Goal: Task Accomplishment & Management: Use online tool/utility

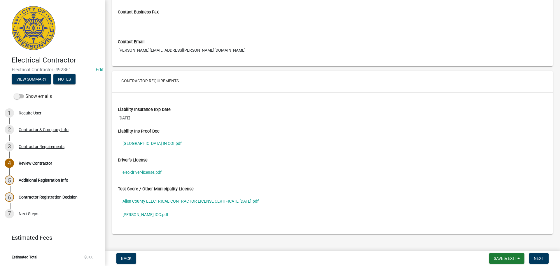
scroll to position [395, 0]
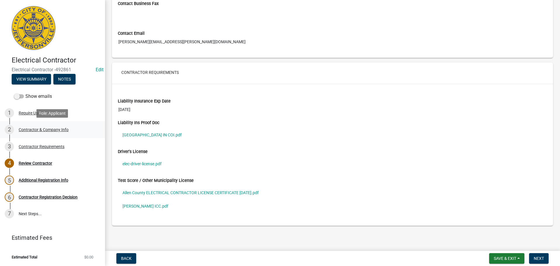
click at [37, 128] on div "Contractor & Company Info" at bounding box center [44, 130] width 50 height 4
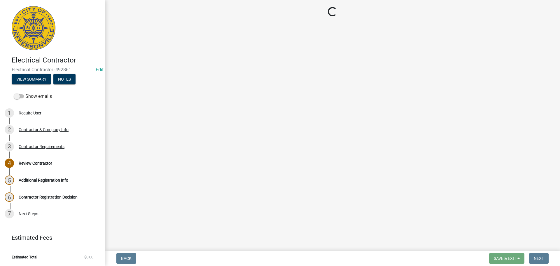
select select "FL"
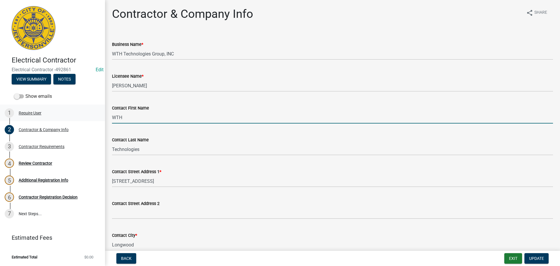
drag, startPoint x: 130, startPoint y: 119, endPoint x: 78, endPoint y: 115, distance: 52.3
click at [83, 115] on div "Electrical Contractor Electrical Contractor -492861 Edit View Summary Notes Sho…" at bounding box center [280, 133] width 560 height 266
type input "Rebecca"
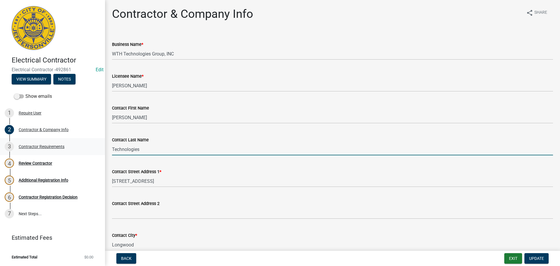
drag, startPoint x: 147, startPoint y: 151, endPoint x: 80, endPoint y: 140, distance: 67.9
click at [110, 149] on div "Contact Last Name Technologies" at bounding box center [333, 141] width 450 height 27
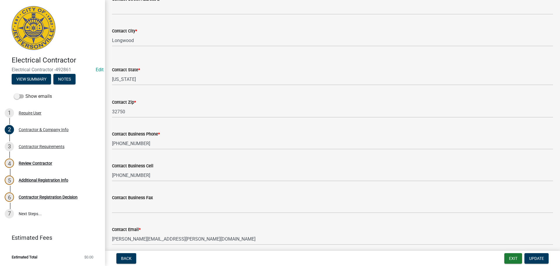
scroll to position [228, 0]
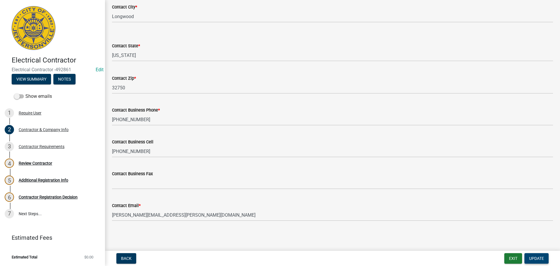
type input "Griffus"
click at [537, 257] on span "Update" at bounding box center [536, 258] width 15 height 5
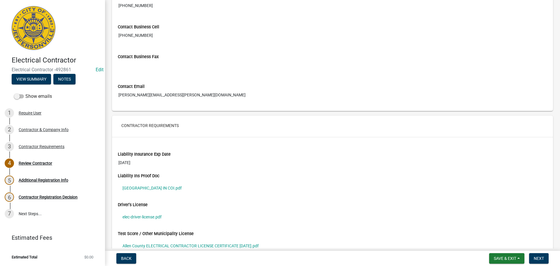
scroll to position [379, 0]
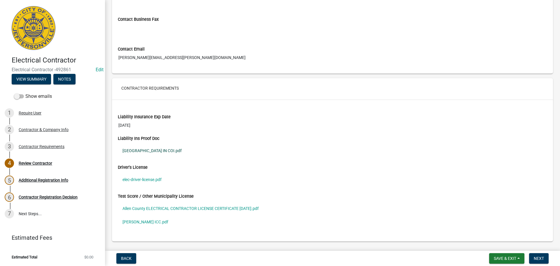
click at [139, 150] on link "Jeffersonville IN COI.pdf" at bounding box center [332, 150] width 429 height 13
click at [145, 179] on link "elec-driver-license.pdf" at bounding box center [332, 179] width 429 height 13
click at [137, 207] on link "Allen County ELECTRICAL CONTRACTOR LICENSE CERTIFICATE 4.22.25.pdf" at bounding box center [332, 208] width 429 height 13
click at [130, 221] on link "Ephriam Goss ICC.pdf" at bounding box center [332, 221] width 429 height 13
click at [539, 257] on span "Next" at bounding box center [539, 258] width 10 height 5
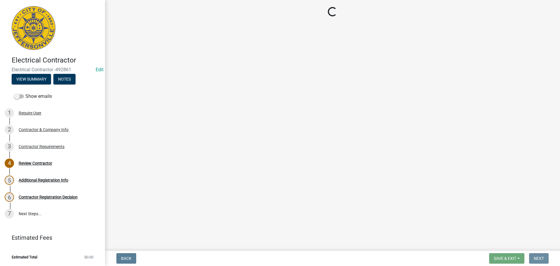
scroll to position [0, 0]
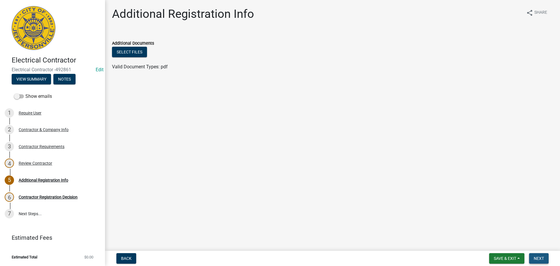
click at [538, 258] on span "Next" at bounding box center [539, 258] width 10 height 5
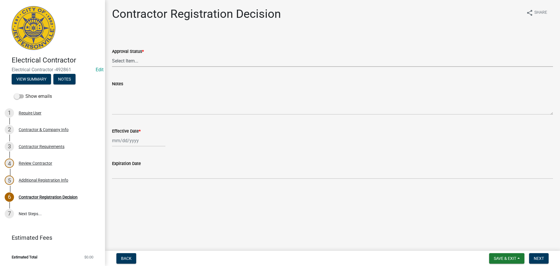
click at [120, 61] on select "Select Item... Approved Denied" at bounding box center [332, 61] width 441 height 12
click at [112, 55] on select "Select Item... Approved Denied" at bounding box center [332, 61] width 441 height 12
select select "4b86b809-39dd-4c68-9f3d-fdb3e7050482"
select select "10"
select select "2025"
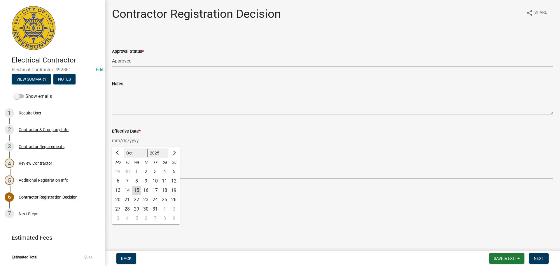
click at [125, 142] on div "Jan Feb Mar Apr May Jun Jul Aug Sep Oct Nov Dec 1525 1526 1527 1528 1529 1530 1…" at bounding box center [138, 141] width 53 height 12
click at [135, 189] on div "15" at bounding box center [136, 190] width 9 height 9
type input "[DATE]"
click at [539, 260] on span "Next" at bounding box center [539, 258] width 10 height 5
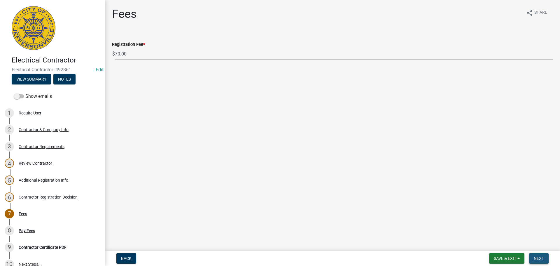
click at [534, 256] on button "Next" at bounding box center [539, 258] width 20 height 11
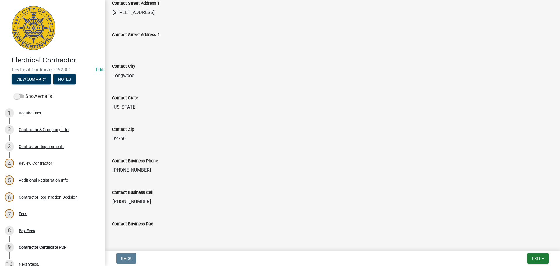
scroll to position [261, 0]
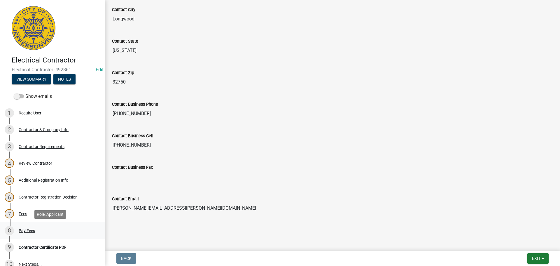
drag, startPoint x: 26, startPoint y: 229, endPoint x: 45, endPoint y: 229, distance: 19.0
click at [26, 229] on div "Pay Fees" at bounding box center [27, 230] width 16 height 4
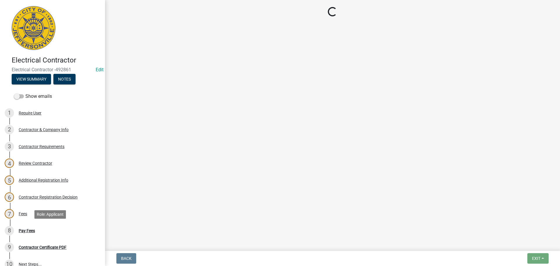
scroll to position [0, 0]
select select "3: 3"
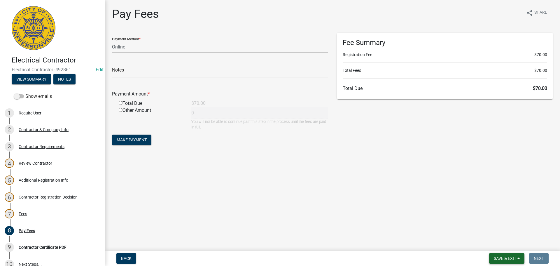
click at [508, 258] on span "Save & Exit" at bounding box center [505, 258] width 22 height 5
click at [500, 244] on button "Save & Exit" at bounding box center [501, 243] width 47 height 14
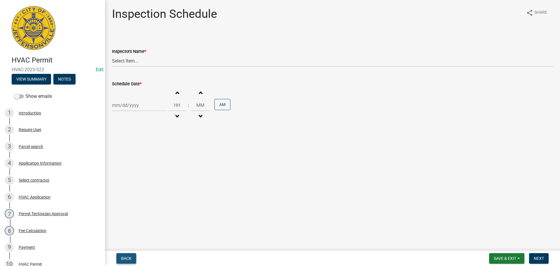
click at [125, 257] on span "Back" at bounding box center [126, 258] width 11 height 5
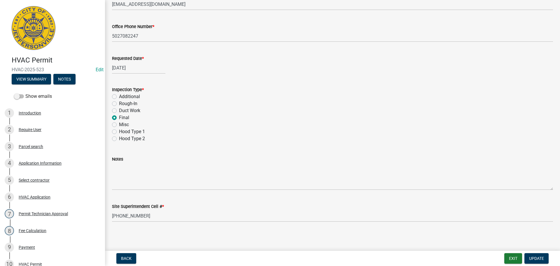
scroll to position [82, 0]
click at [35, 162] on div "Application Information" at bounding box center [40, 163] width 43 height 4
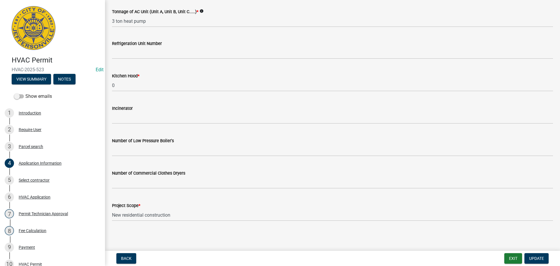
scroll to position [128, 0]
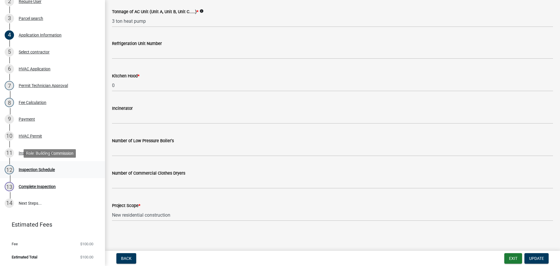
click at [25, 168] on div "Inspection Schedule" at bounding box center [37, 169] width 36 height 4
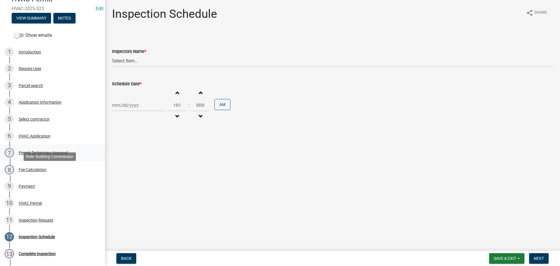
scroll to position [41, 0]
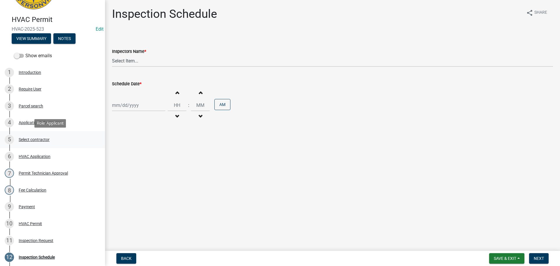
click at [31, 139] on div "Select contractor" at bounding box center [34, 139] width 31 height 4
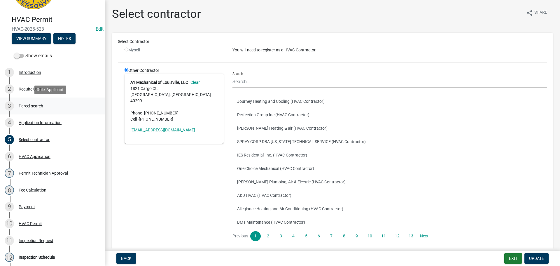
click at [28, 106] on div "Parcel search" at bounding box center [31, 106] width 25 height 4
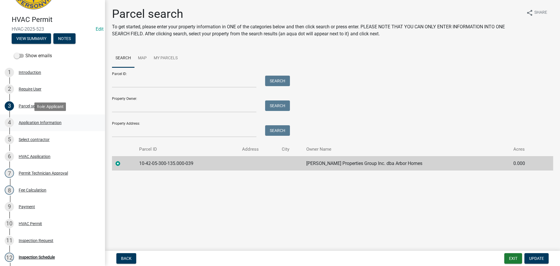
drag, startPoint x: 27, startPoint y: 122, endPoint x: 62, endPoint y: 127, distance: 35.0
click at [28, 122] on div "Application Information" at bounding box center [40, 122] width 43 height 4
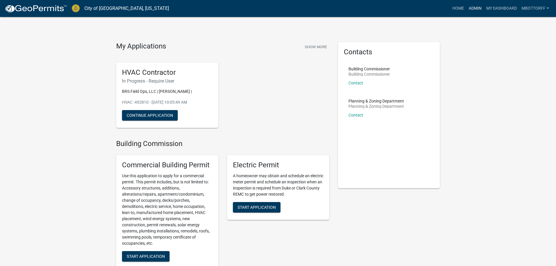
click at [474, 8] on link "Admin" at bounding box center [475, 8] width 18 height 11
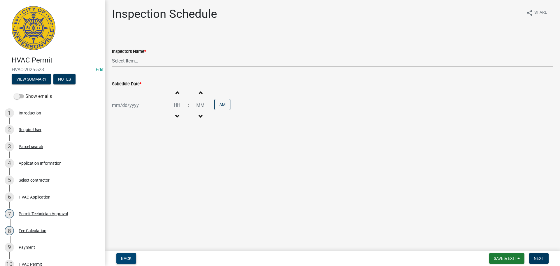
click at [123, 258] on span "Back" at bounding box center [126, 258] width 11 height 5
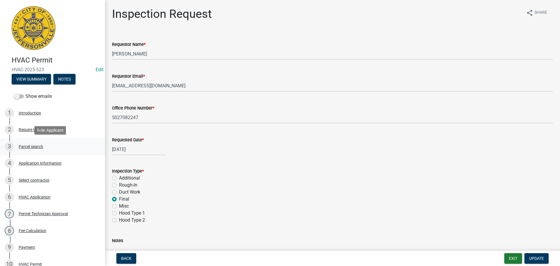
click at [25, 145] on div "Parcel search" at bounding box center [31, 146] width 25 height 4
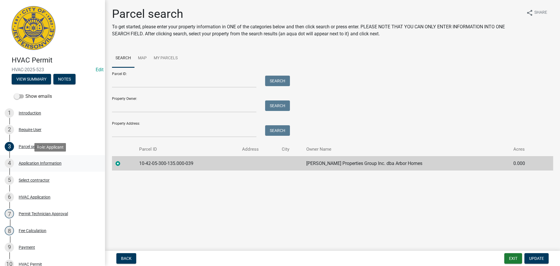
click at [32, 161] on div "Application Information" at bounding box center [40, 163] width 43 height 4
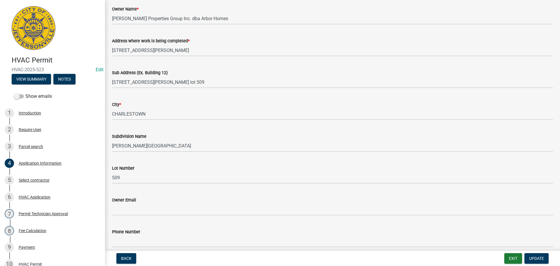
scroll to position [58, 0]
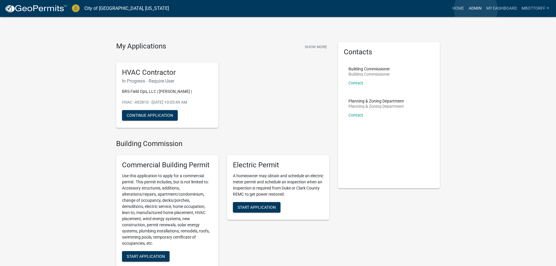
click at [476, 9] on link "Admin" at bounding box center [475, 8] width 18 height 11
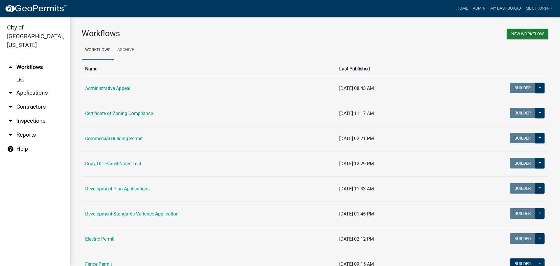
drag, startPoint x: 30, startPoint y: 84, endPoint x: 38, endPoint y: 83, distance: 7.7
click at [31, 86] on link "arrow_drop_down Applications" at bounding box center [35, 93] width 70 height 14
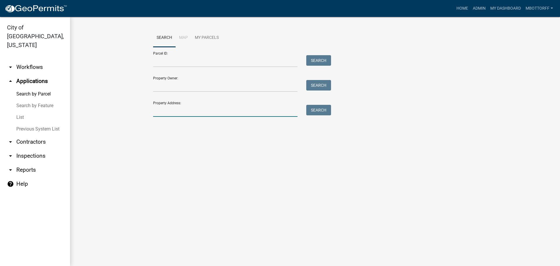
click at [180, 110] on input "Property Address:" at bounding box center [225, 111] width 144 height 12
type input "428 WATT"
click at [323, 111] on button "Search" at bounding box center [318, 110] width 25 height 11
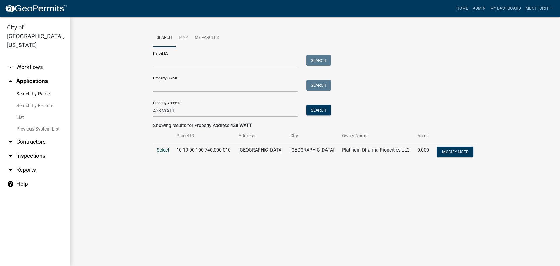
click at [163, 150] on span "Select" at bounding box center [163, 150] width 13 height 6
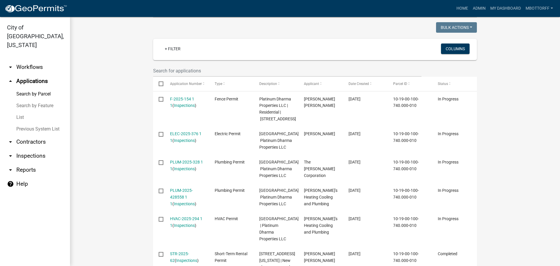
scroll to position [146, 0]
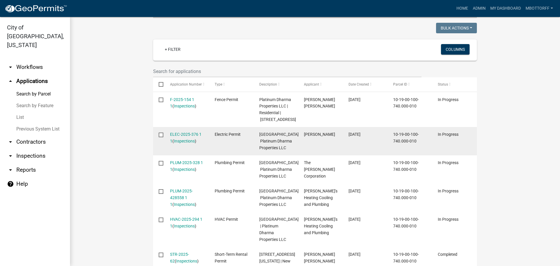
click at [184, 142] on div "ELEC-2025-376 1 1 ( Inspections )" at bounding box center [187, 137] width 34 height 13
click at [184, 140] on link "Inspections" at bounding box center [184, 141] width 21 height 5
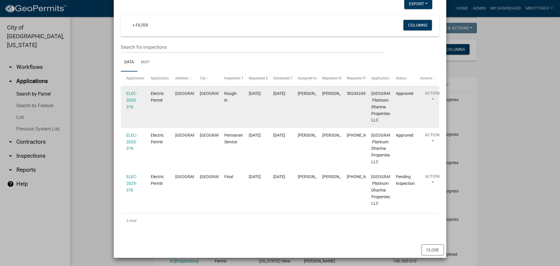
scroll to position [139, 0]
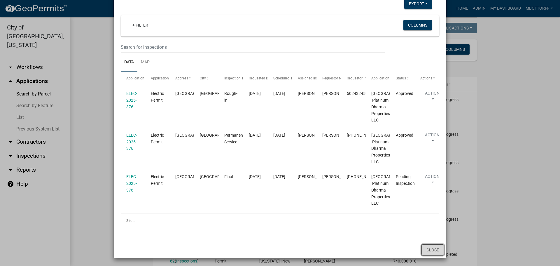
click at [434, 249] on button "Close" at bounding box center [433, 249] width 22 height 11
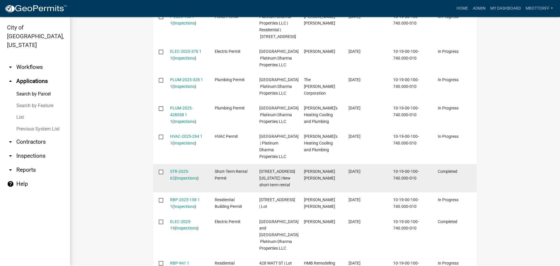
scroll to position [233, 0]
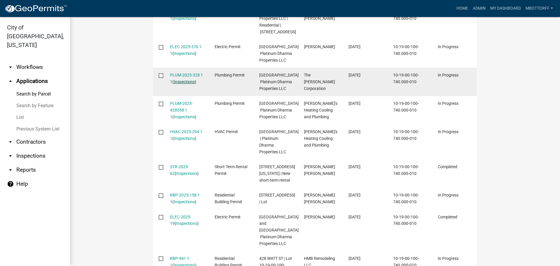
click at [186, 84] on link "Inspections" at bounding box center [184, 81] width 21 height 5
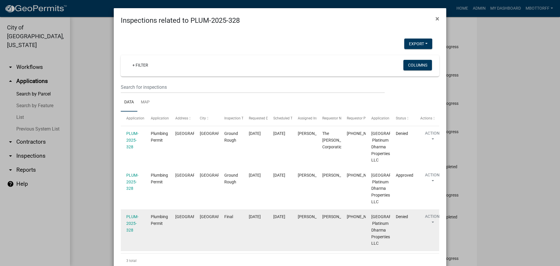
scroll to position [117, 0]
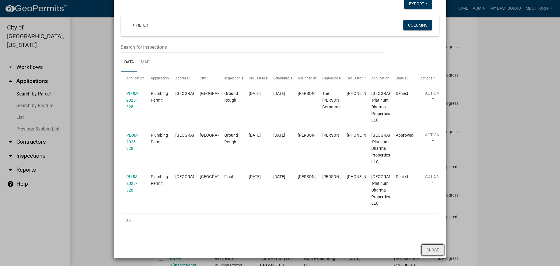
click at [436, 254] on button "Close" at bounding box center [433, 249] width 22 height 11
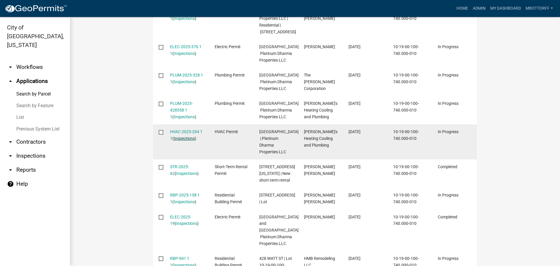
click at [183, 141] on link "Inspections" at bounding box center [184, 138] width 21 height 5
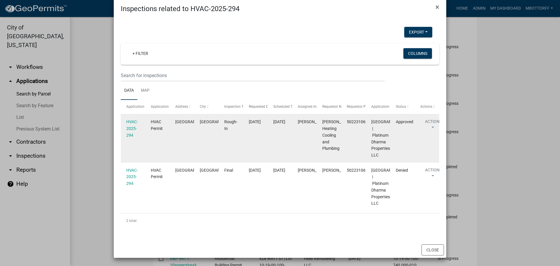
scroll to position [65, 0]
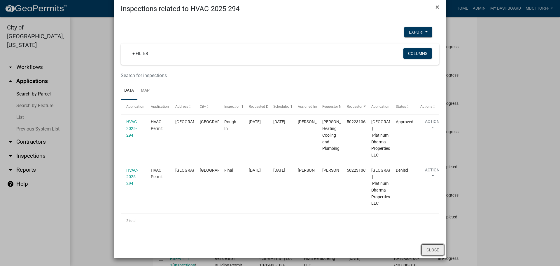
click at [432, 251] on button "Close" at bounding box center [433, 249] width 22 height 11
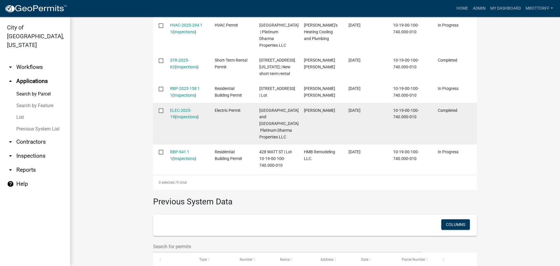
scroll to position [350, 0]
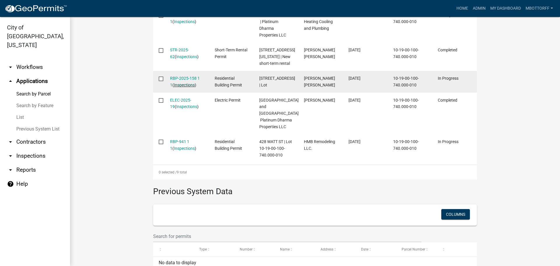
click at [181, 87] on link "Inspections" at bounding box center [184, 85] width 21 height 5
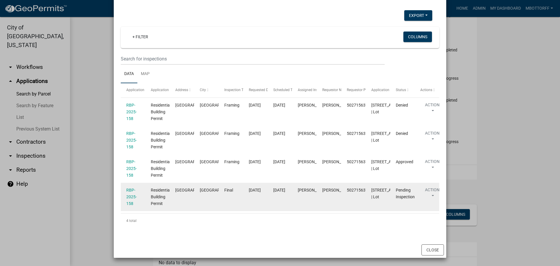
scroll to position [135, 0]
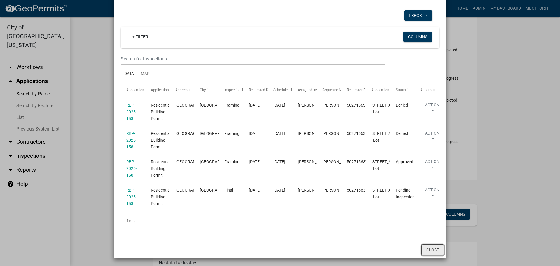
click at [429, 249] on button "Close" at bounding box center [433, 249] width 22 height 11
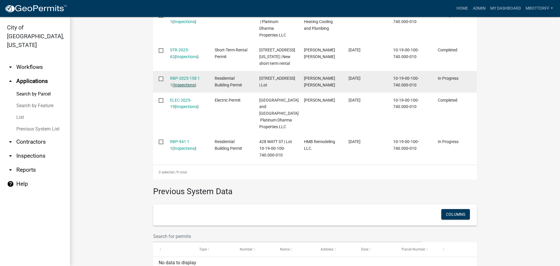
click at [181, 87] on link "Inspections" at bounding box center [184, 85] width 21 height 5
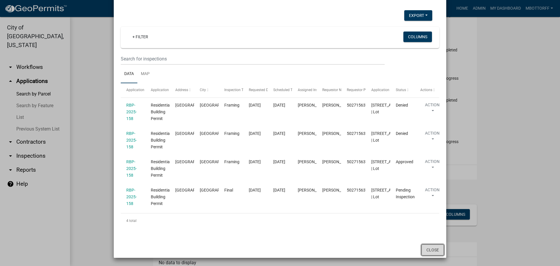
click at [436, 251] on button "Close" at bounding box center [433, 249] width 22 height 11
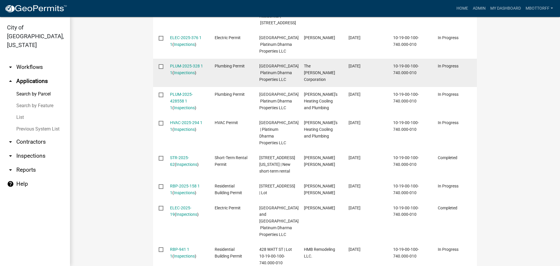
scroll to position [233, 0]
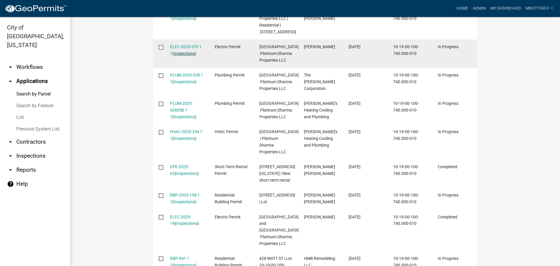
click at [186, 51] on link "Inspections" at bounding box center [184, 53] width 21 height 5
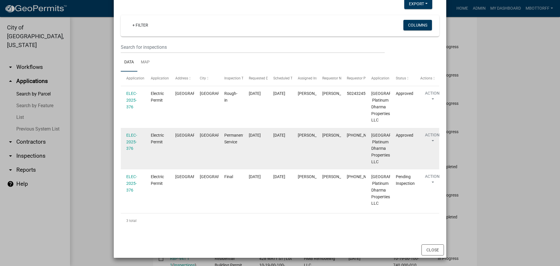
scroll to position [139, 0]
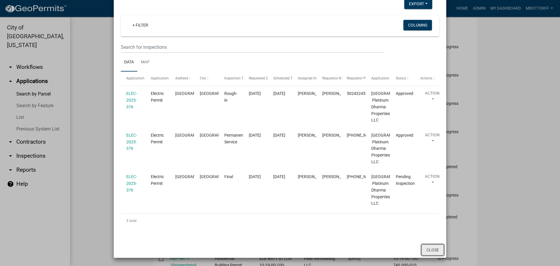
click at [431, 247] on button "Close" at bounding box center [433, 249] width 22 height 11
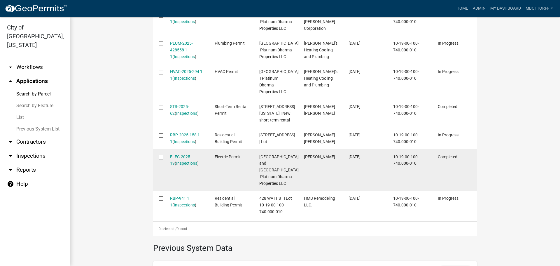
scroll to position [321, 0]
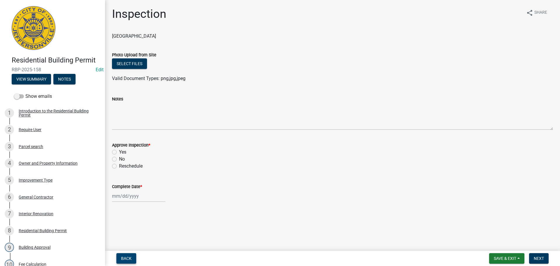
click at [122, 261] on button "Back" at bounding box center [126, 258] width 20 height 11
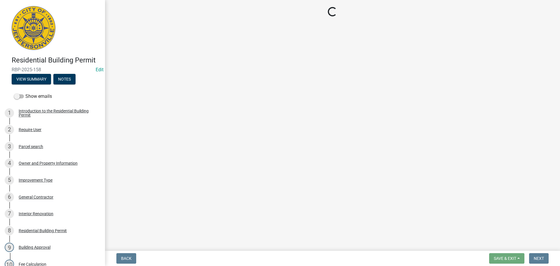
select select "fdb3bcc6-ce93-4663-8a18-5c08884dd177"
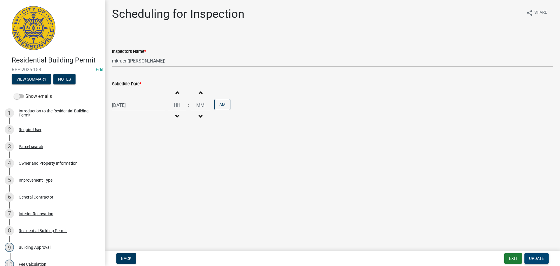
click at [540, 257] on span "Update" at bounding box center [536, 258] width 15 height 5
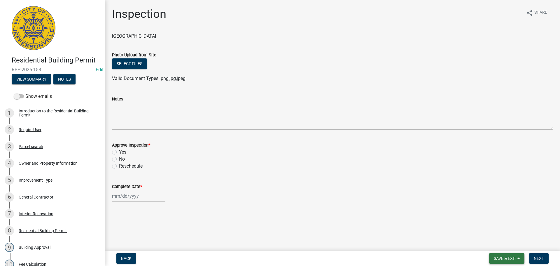
click at [507, 254] on button "Save & Exit" at bounding box center [506, 258] width 35 height 11
click at [498, 243] on button "Save & Exit" at bounding box center [501, 243] width 47 height 14
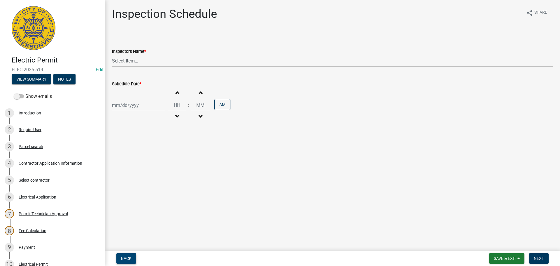
click at [120, 256] on button "Back" at bounding box center [126, 258] width 20 height 11
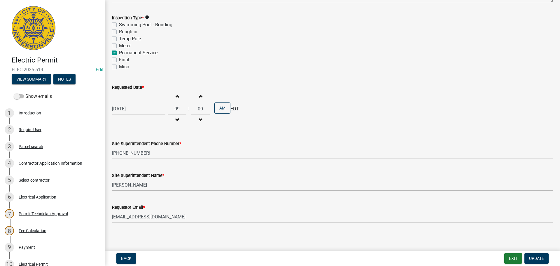
scroll to position [74, 0]
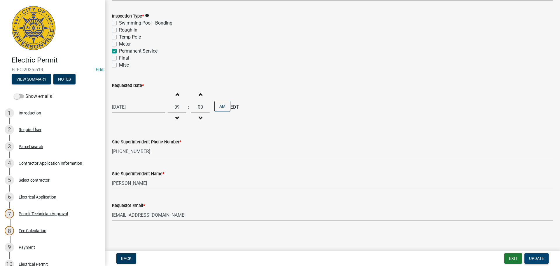
click at [540, 258] on span "Update" at bounding box center [536, 258] width 15 height 5
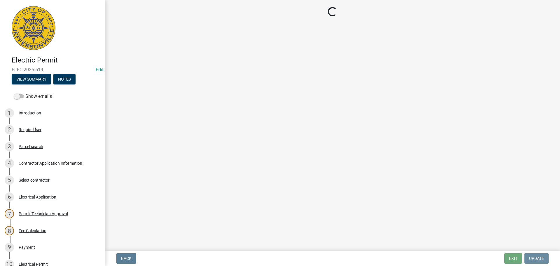
scroll to position [0, 0]
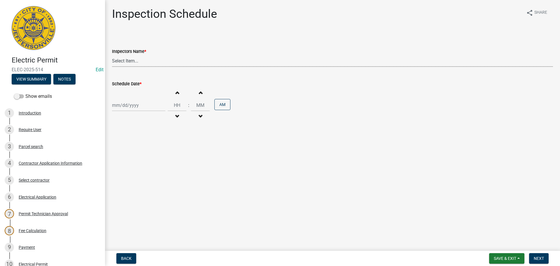
click at [125, 60] on select "Select Item... jramsey (Jeremy Ramsey) MaryFrey (Mary Frey) mkruer (Mike Kruer)…" at bounding box center [332, 61] width 441 height 12
select select "36a8b8f0-2ef8-43e9-ae06-718f51af8d36"
click at [112, 55] on select "Select Item... jramsey (Jeremy Ramsey) MaryFrey (Mary Frey) mkruer (Mike Kruer)…" at bounding box center [332, 61] width 441 height 12
select select "10"
select select "2025"
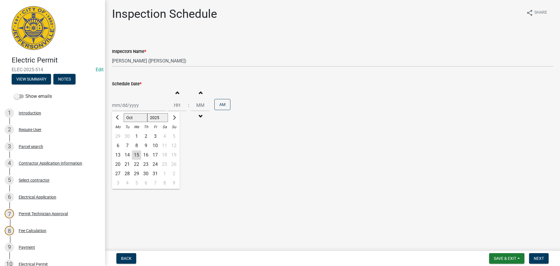
click at [126, 109] on div "Jan Feb Mar Apr May Jun Jul Aug Sep Oct Nov Dec 1525 1526 1527 1528 1529 1530 1…" at bounding box center [138, 105] width 53 height 12
click at [145, 153] on div "16" at bounding box center [145, 154] width 9 height 9
type input "10/16/2025"
click at [541, 256] on span "Next" at bounding box center [539, 258] width 10 height 5
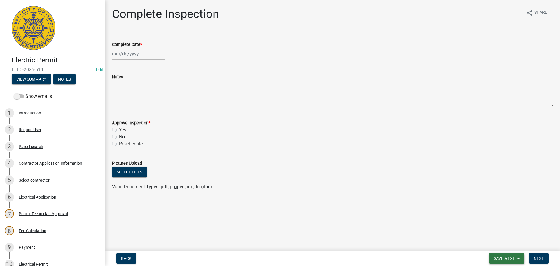
click at [496, 254] on button "Save & Exit" at bounding box center [506, 258] width 35 height 11
click at [495, 241] on button "Save & Exit" at bounding box center [501, 243] width 47 height 14
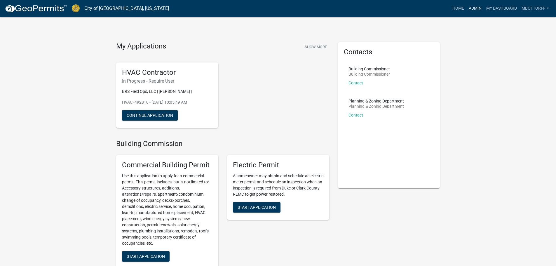
drag, startPoint x: 470, startPoint y: 7, endPoint x: 465, endPoint y: 7, distance: 5.0
click at [471, 7] on link "Admin" at bounding box center [475, 8] width 18 height 11
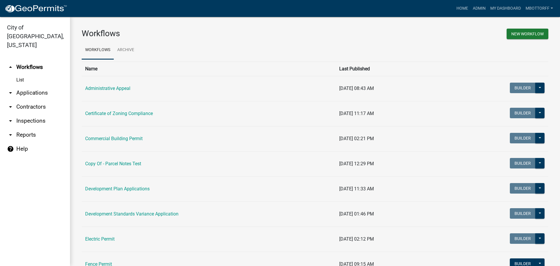
click at [35, 86] on link "arrow_drop_down Applications" at bounding box center [35, 93] width 70 height 14
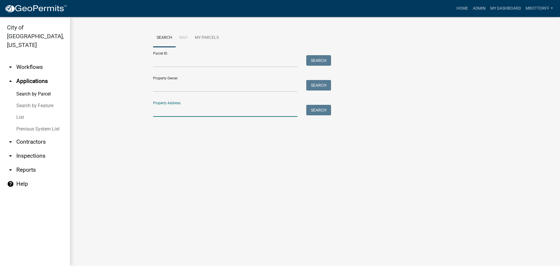
click at [185, 111] on input "Property Address:" at bounding box center [225, 111] width 144 height 12
click at [319, 112] on button "Search" at bounding box center [318, 110] width 25 height 11
click at [153, 111] on input "611 utica" at bounding box center [225, 111] width 144 height 12
type input "2611 utica"
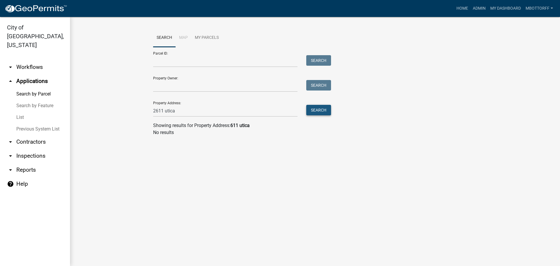
click at [316, 110] on button "Search" at bounding box center [318, 110] width 25 height 11
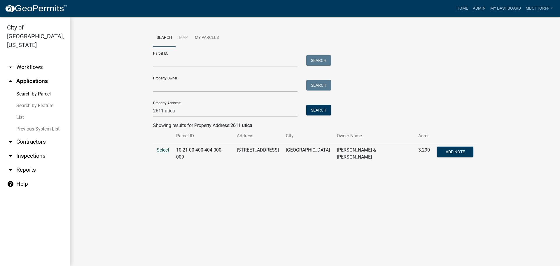
click at [163, 149] on span "Select" at bounding box center [163, 150] width 13 height 6
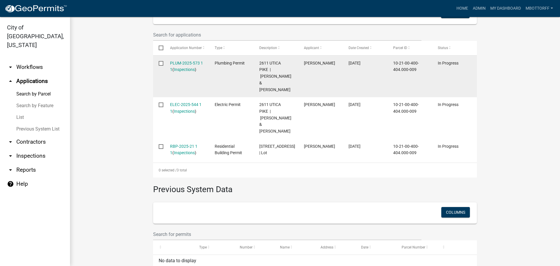
scroll to position [184, 0]
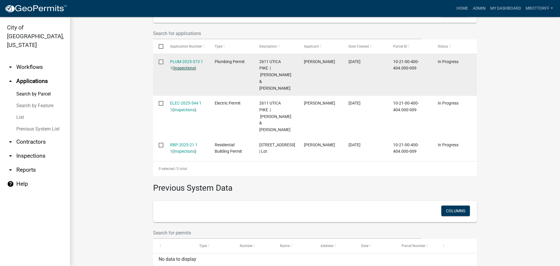
click at [181, 66] on link "Inspections" at bounding box center [184, 68] width 21 height 5
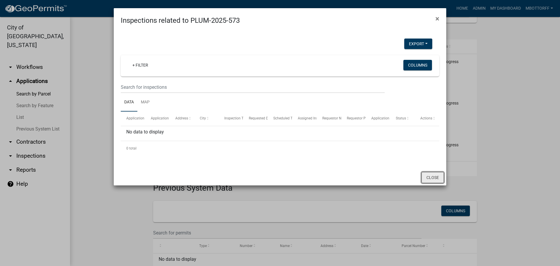
click at [431, 178] on button "Close" at bounding box center [433, 177] width 22 height 11
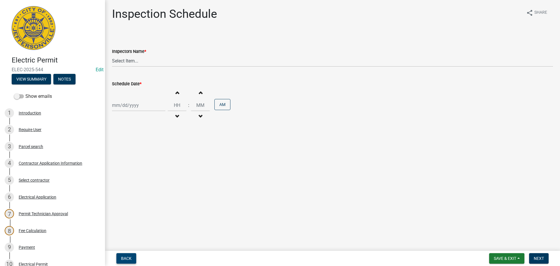
click at [119, 258] on button "Back" at bounding box center [126, 258] width 20 height 11
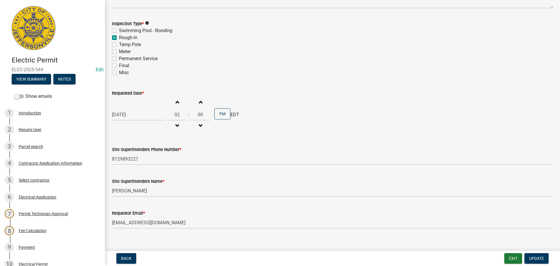
scroll to position [74, 0]
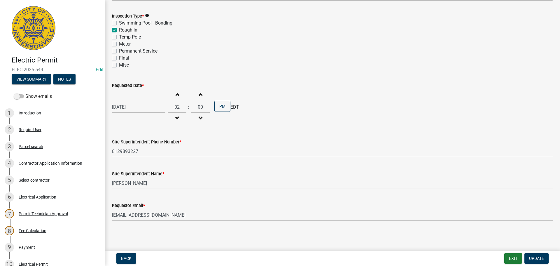
select select "10"
select select "2025"
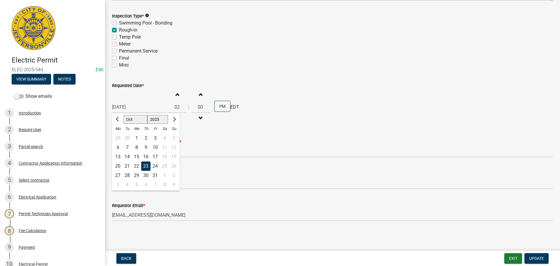
click at [135, 108] on div "10/23/2025 Jan Feb Mar Apr May Jun Jul Aug Sep Oct Nov Dec 1525 1526 1527 1528 …" at bounding box center [138, 107] width 53 height 12
click at [156, 157] on div "17" at bounding box center [155, 156] width 9 height 9
type input "[DATE]"
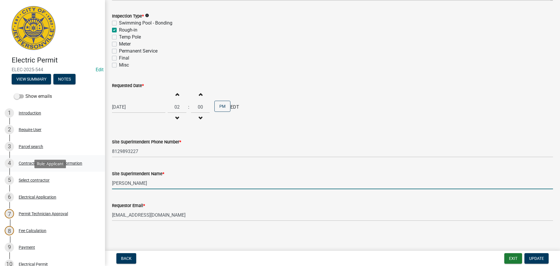
drag, startPoint x: 159, startPoint y: 182, endPoint x: 0, endPoint y: 155, distance: 161.4
click at [0, 155] on div "Electric Permit ELEC-2025-544 Edit View Summary Notes Show emails 1 Introductio…" at bounding box center [280, 133] width 560 height 266
type input "r"
type input "RICKY"
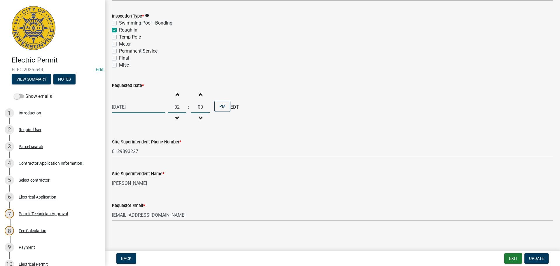
click at [178, 107] on input "02" at bounding box center [177, 107] width 19 height 12
type input "09"
type input "30"
click at [215, 104] on button "PM" at bounding box center [222, 106] width 16 height 11
click at [535, 258] on span "Update" at bounding box center [536, 258] width 15 height 5
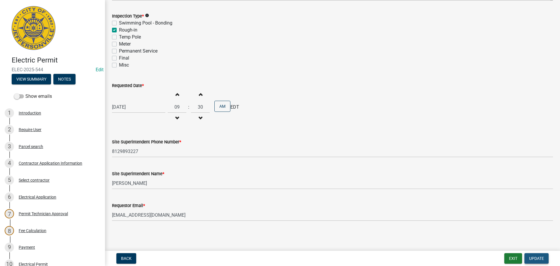
scroll to position [0, 0]
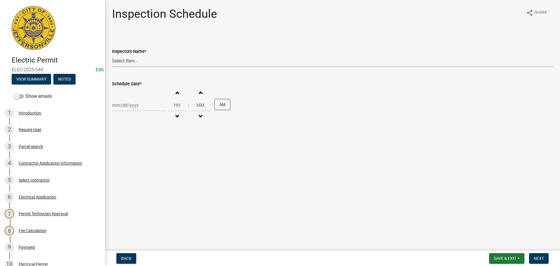
click at [125, 57] on select "Select Item... jramsey (Jeremy Ramsey) MaryFrey (Mary Frey) mkruer (Mike Kruer)…" at bounding box center [332, 61] width 441 height 12
select select "36a8b8f0-2ef8-43e9-ae06-718f51af8d36"
click at [112, 55] on select "Select Item... jramsey (Jeremy Ramsey) MaryFrey (Mary Frey) mkruer (Mike Kruer)…" at bounding box center [332, 61] width 441 height 12
click at [123, 104] on div at bounding box center [138, 105] width 53 height 12
select select "10"
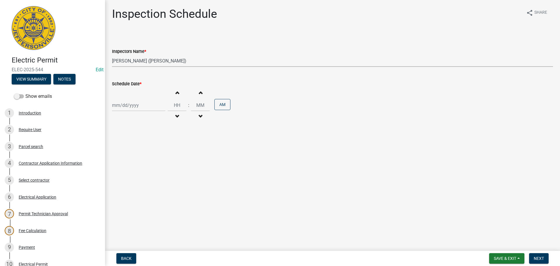
select select "2025"
click at [153, 156] on div "17" at bounding box center [155, 154] width 9 height 9
type input "10/17/2025"
click at [179, 102] on input "Hours" at bounding box center [177, 105] width 19 height 12
type input "09"
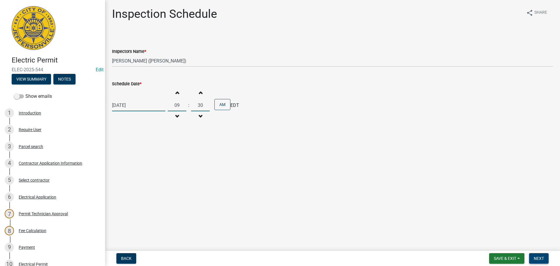
type input "30"
drag, startPoint x: 545, startPoint y: 259, endPoint x: 541, endPoint y: 255, distance: 5.6
click at [544, 258] on button "Next" at bounding box center [539, 258] width 20 height 11
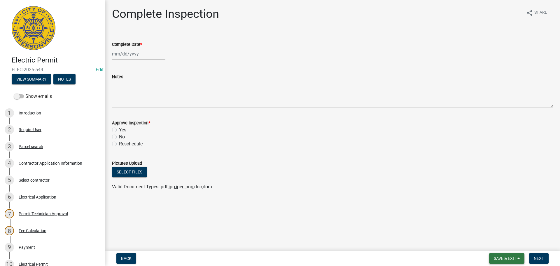
click at [503, 258] on span "Save & Exit" at bounding box center [505, 258] width 22 height 5
click at [497, 243] on button "Save & Exit" at bounding box center [501, 243] width 47 height 14
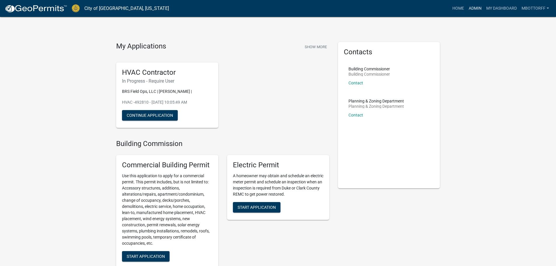
click at [473, 6] on link "Admin" at bounding box center [475, 8] width 18 height 11
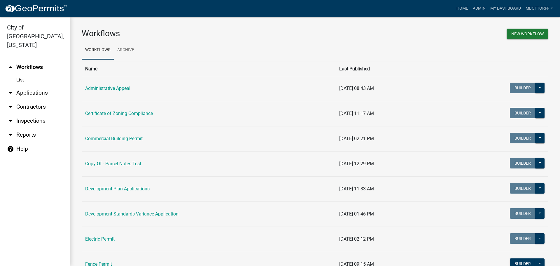
click at [25, 114] on link "arrow_drop_down Inspections" at bounding box center [35, 121] width 70 height 14
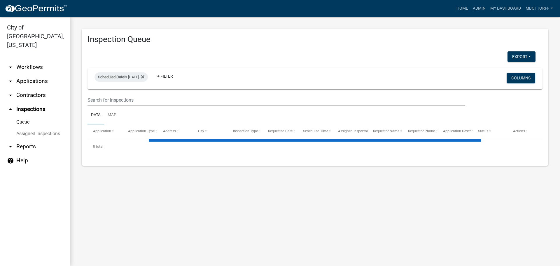
select select "3: 100"
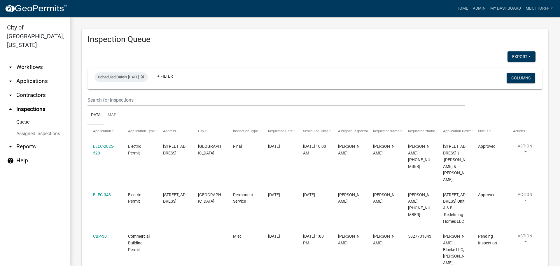
click at [34, 128] on link "Assigned Inspections" at bounding box center [35, 134] width 70 height 12
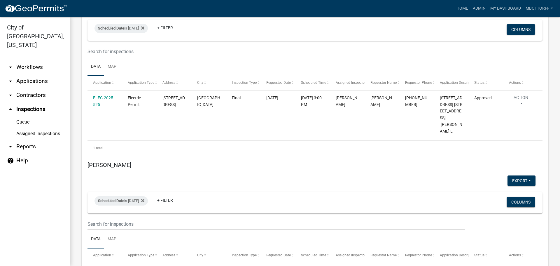
scroll to position [1430, 0]
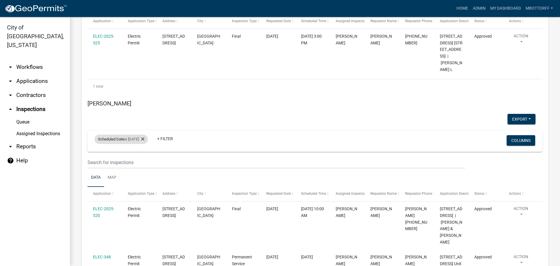
click at [143, 139] on div "Scheduled Date is 10/15/2025" at bounding box center [121, 139] width 53 height 9
click at [144, 162] on input "2025-10-15" at bounding box center [126, 161] width 41 height 12
type input "2025-10-17"
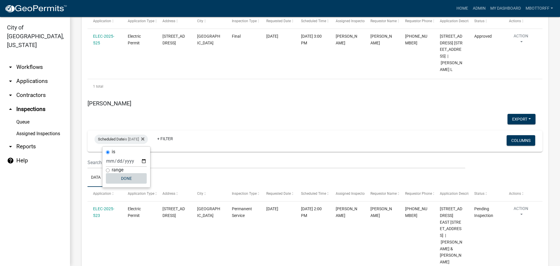
click at [129, 177] on button "Done" at bounding box center [126, 178] width 41 height 11
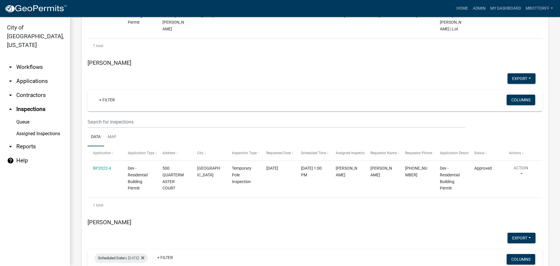
scroll to position [1138, 0]
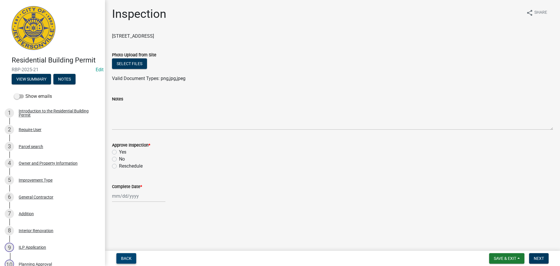
click at [125, 259] on span "Back" at bounding box center [126, 258] width 11 height 5
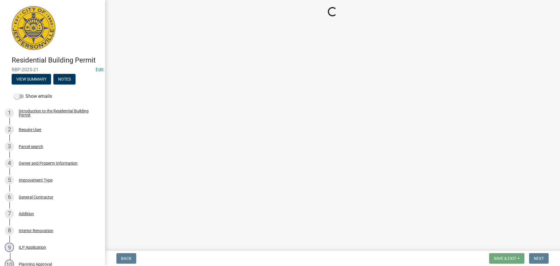
select select "fdb3bcc6-ce93-4663-8a18-5c08884dd177"
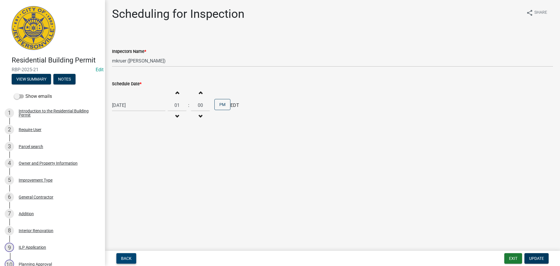
click at [123, 259] on span "Back" at bounding box center [126, 258] width 11 height 5
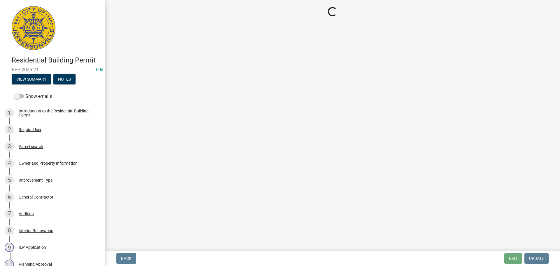
select select "5905b6c6-73a3-4561-9a25-e231032c58c8"
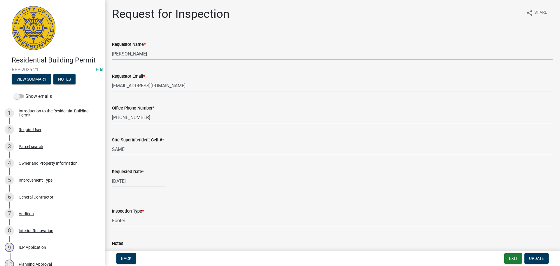
scroll to position [233, 0]
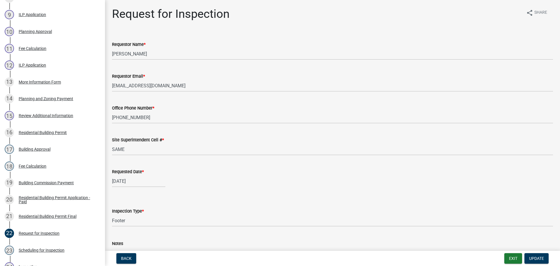
click at [553, 257] on div "Back Exit Update" at bounding box center [333, 258] width 446 height 11
click at [532, 256] on span "Update" at bounding box center [536, 258] width 15 height 5
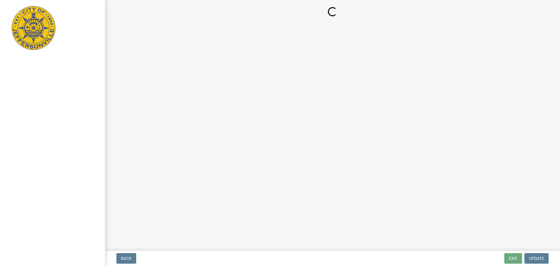
select select "3: 3"
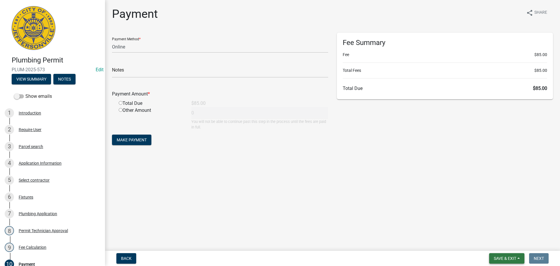
click at [505, 257] on span "Save & Exit" at bounding box center [505, 258] width 22 height 5
click at [488, 242] on button "Save & Exit" at bounding box center [501, 243] width 47 height 14
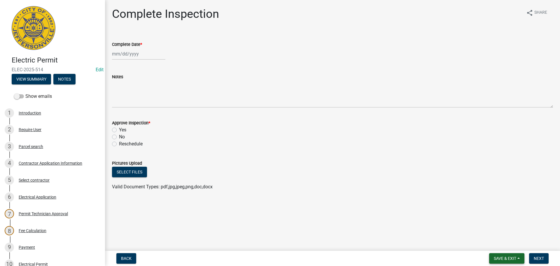
click at [502, 256] on span "Save & Exit" at bounding box center [505, 258] width 22 height 5
click at [499, 247] on button "Save & Exit" at bounding box center [501, 243] width 47 height 14
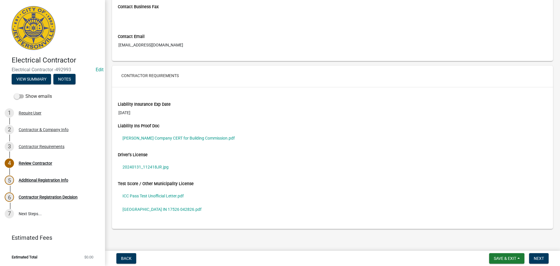
scroll to position [395, 0]
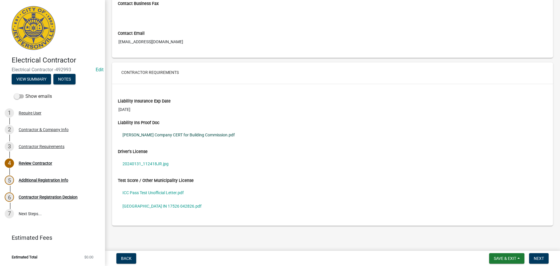
click at [156, 134] on link "[PERSON_NAME] Company CERT for Building Commission.pdf" at bounding box center [332, 134] width 429 height 13
click at [149, 162] on link "20240131_112418JR.jpg" at bounding box center [332, 163] width 429 height 13
click at [138, 191] on link "ICC Pass Test Unofficial Letter.pdf" at bounding box center [332, 192] width 429 height 13
click at [145, 208] on link "[GEOGRAPHIC_DATA] IN 17526 042826.pdf" at bounding box center [332, 205] width 429 height 13
click at [537, 258] on span "Next" at bounding box center [539, 258] width 10 height 5
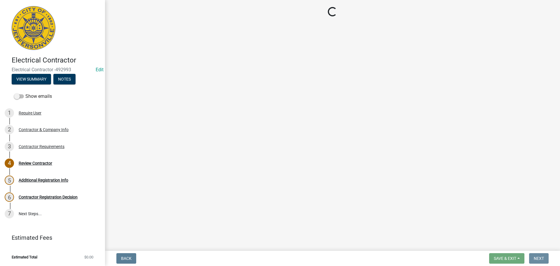
scroll to position [0, 0]
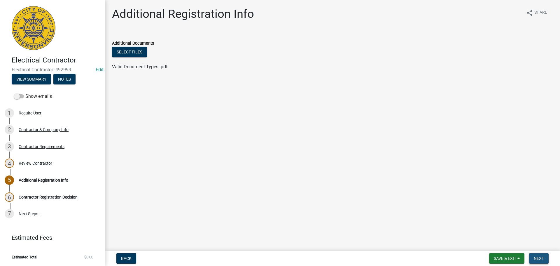
click at [542, 255] on button "Next" at bounding box center [539, 258] width 20 height 11
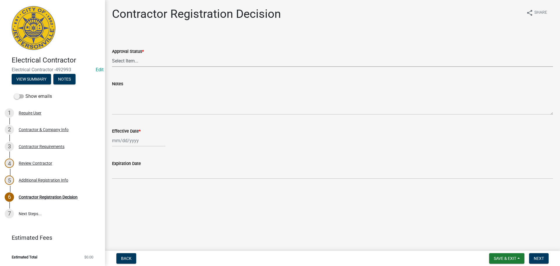
click at [119, 60] on select "Select Item... Approved Denied" at bounding box center [332, 61] width 441 height 12
click at [112, 55] on select "Select Item... Approved Denied" at bounding box center [332, 61] width 441 height 12
select select "4b86b809-39dd-4c68-9f3d-fdb3e7050482"
click at [123, 142] on div at bounding box center [138, 141] width 53 height 12
select select "10"
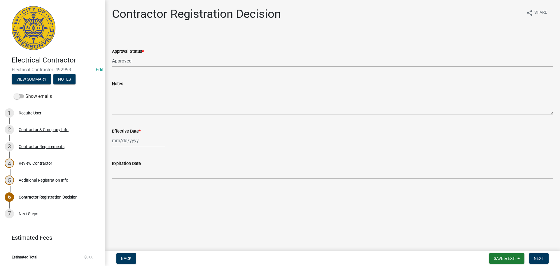
select select "2025"
click at [138, 191] on div "15" at bounding box center [136, 190] width 9 height 9
type input "[DATE]"
click at [537, 256] on span "Next" at bounding box center [539, 258] width 10 height 5
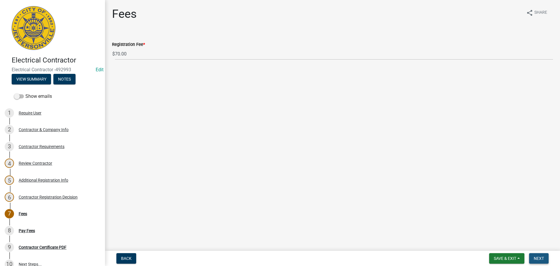
click at [540, 259] on span "Next" at bounding box center [539, 258] width 10 height 5
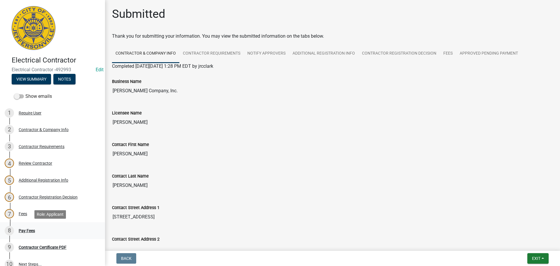
click at [29, 229] on div "Pay Fees" at bounding box center [27, 230] width 16 height 4
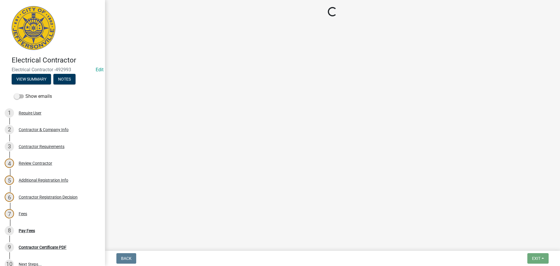
select select "3: 3"
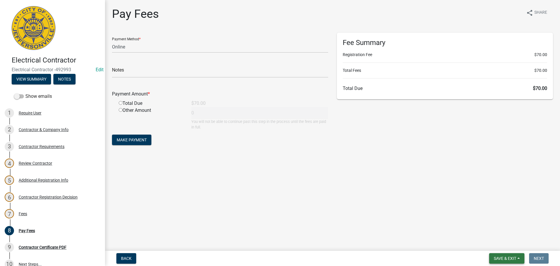
click at [506, 255] on button "Save & Exit" at bounding box center [506, 258] width 35 height 11
click at [500, 245] on button "Save & Exit" at bounding box center [501, 243] width 47 height 14
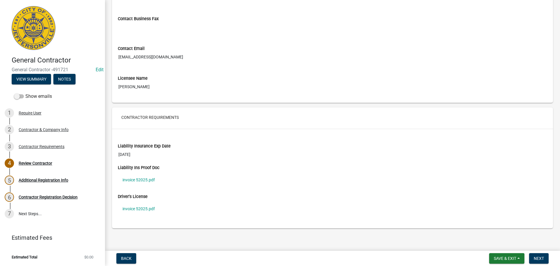
scroll to position [353, 0]
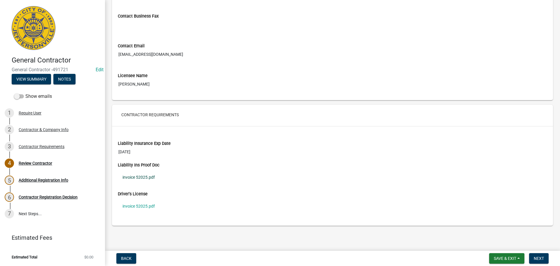
click at [135, 177] on link "invoice 52025.pdf" at bounding box center [332, 176] width 429 height 13
click at [133, 208] on link "invoice 52025.pdf" at bounding box center [332, 205] width 429 height 13
click at [507, 258] on span "Save & Exit" at bounding box center [505, 258] width 22 height 5
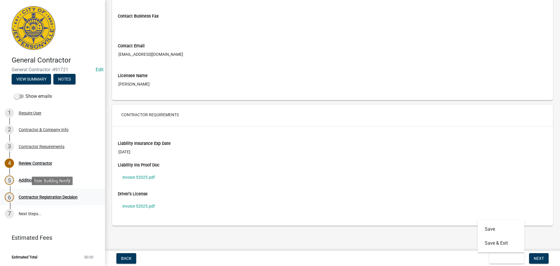
click at [58, 197] on div "Contractor Registration Decision" at bounding box center [48, 197] width 59 height 4
click at [537, 256] on span "Next" at bounding box center [539, 258] width 10 height 5
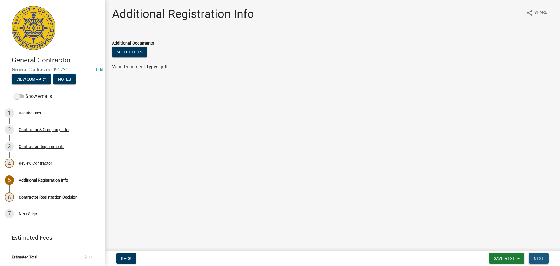
click at [537, 256] on span "Next" at bounding box center [539, 258] width 10 height 5
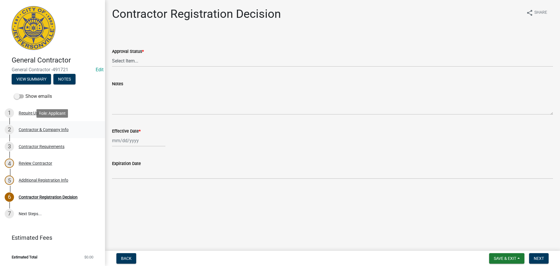
click at [32, 130] on div "Contractor & Company Info" at bounding box center [44, 130] width 50 height 4
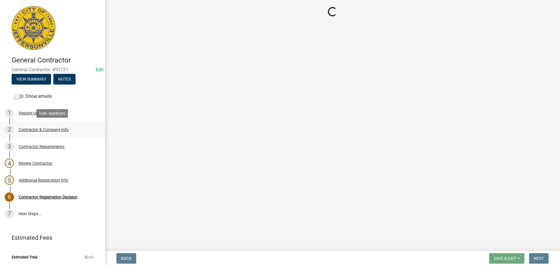
select select "KY"
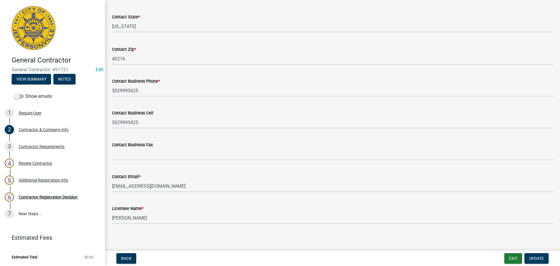
scroll to position [228, 0]
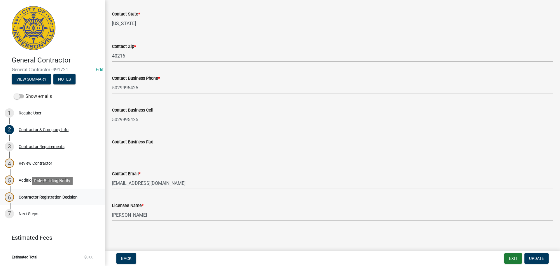
click at [48, 198] on div "Contractor Registration Decision" at bounding box center [48, 197] width 59 height 4
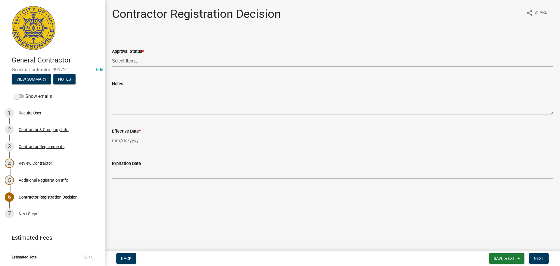
click at [125, 61] on select "Select Item... Approved Denied" at bounding box center [332, 61] width 441 height 12
click at [112, 55] on select "Select Item... Approved Denied" at bounding box center [332, 61] width 441 height 12
select select "837b7055-d3db-4d15-b4df-1494e3e58637"
select select "10"
select select "2025"
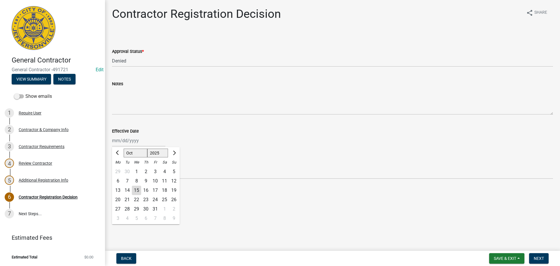
click at [116, 140] on div "[PERSON_NAME] Feb Mar Apr [PERSON_NAME][DATE] Oct Nov [DATE] 1526 1527 1528 152…" at bounding box center [138, 141] width 53 height 12
click at [137, 190] on div "15" at bounding box center [136, 190] width 9 height 9
type input "10/15/2025"
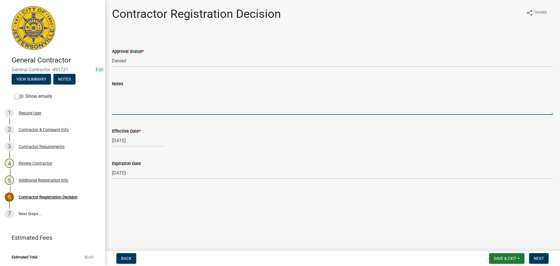
click at [126, 95] on textarea "Notes" at bounding box center [332, 100] width 441 height 27
type textarea "l"
type textarea "Licensee' s"
click at [45, 147] on div "Contractor Requirements" at bounding box center [42, 146] width 46 height 4
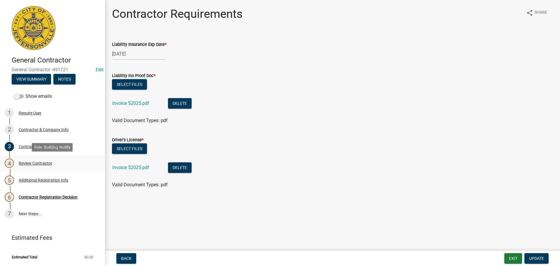
click at [34, 161] on div "Review Contractor" at bounding box center [36, 163] width 34 height 4
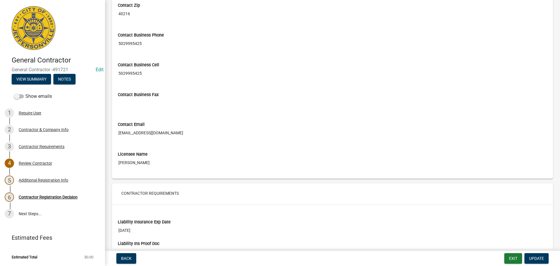
scroll to position [292, 0]
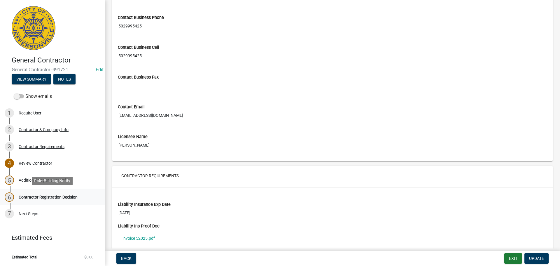
click at [41, 195] on div "Contractor Registration Decision" at bounding box center [48, 197] width 59 height 4
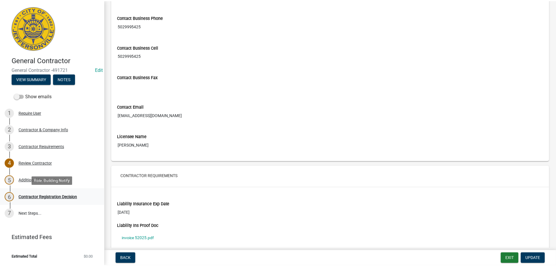
scroll to position [0, 0]
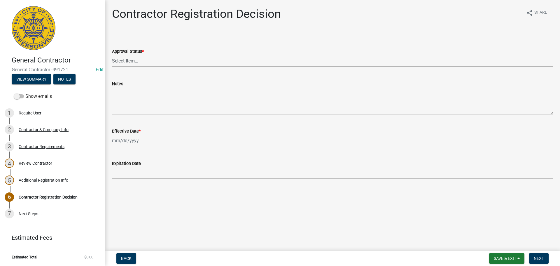
click at [117, 58] on select "Select Item... Approved Denied" at bounding box center [332, 61] width 441 height 12
click at [112, 55] on select "Select Item... Approved Denied" at bounding box center [332, 61] width 441 height 12
select select "837b7055-d3db-4d15-b4df-1494e3e58637"
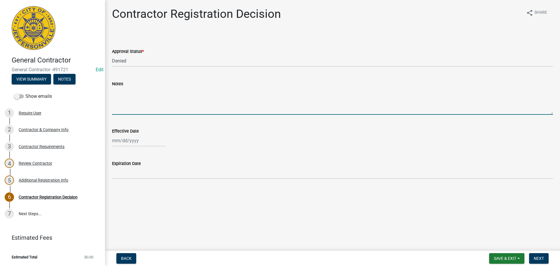
click at [115, 93] on textarea "Notes" at bounding box center [332, 100] width 441 height 27
click at [165, 91] on textarea "Licensee's driver's license wasn't attached." at bounding box center [332, 100] width 441 height 27
click at [250, 92] on textarea "Licensee's driver's license and liability insurance wasn't attached." at bounding box center [332, 100] width 441 height 27
type textarea "Licensee's driver's license and liability insurance wasn't attached to the appl…"
click at [130, 142] on div at bounding box center [138, 141] width 53 height 12
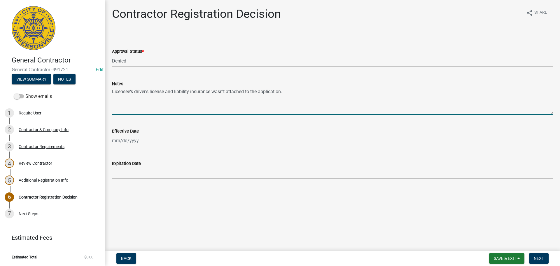
select select "10"
select select "2025"
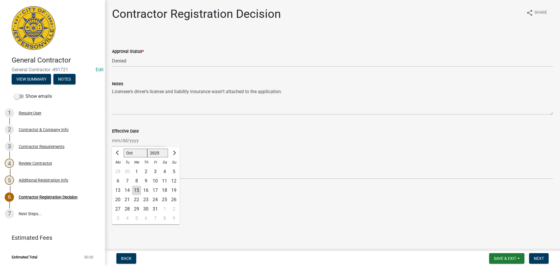
click at [137, 190] on div "15" at bounding box center [136, 190] width 9 height 9
type input "10/15/2025"
click at [536, 257] on span "Next" at bounding box center [539, 258] width 10 height 5
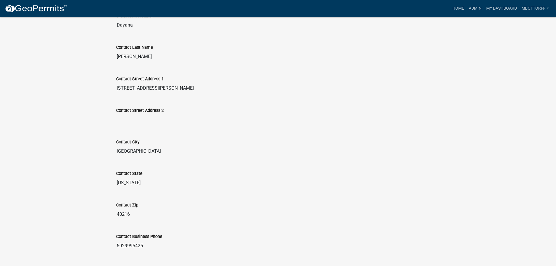
scroll to position [194, 0]
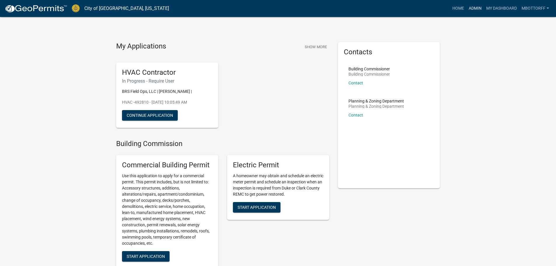
click at [475, 8] on link "Admin" at bounding box center [475, 8] width 18 height 11
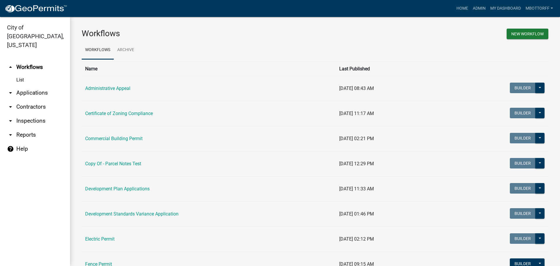
click at [30, 86] on link "arrow_drop_down Applications" at bounding box center [35, 93] width 70 height 14
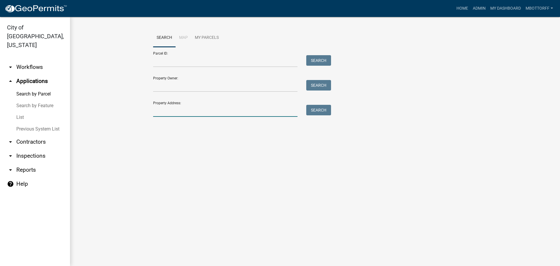
click at [177, 112] on input "Property Address:" at bounding box center [225, 111] width 144 height 12
type input "7986 sta"
click at [320, 108] on button "Search" at bounding box center [318, 110] width 25 height 11
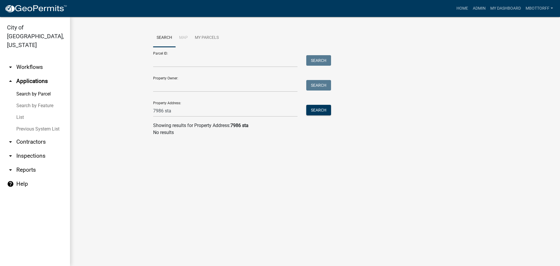
click at [22, 60] on link "arrow_drop_down Workflows" at bounding box center [35, 67] width 70 height 14
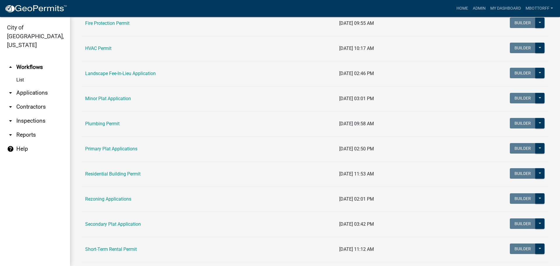
scroll to position [249, 0]
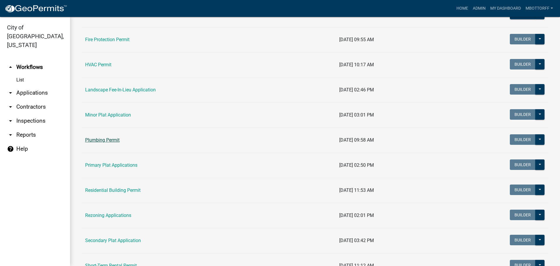
click at [105, 140] on link "Plumbing Permit" at bounding box center [102, 140] width 34 height 6
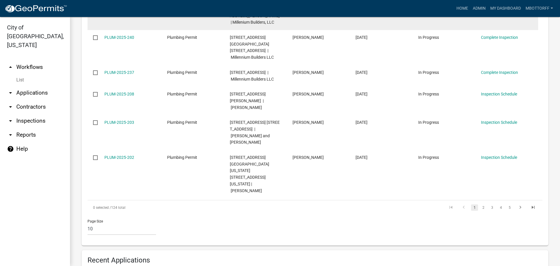
scroll to position [438, 0]
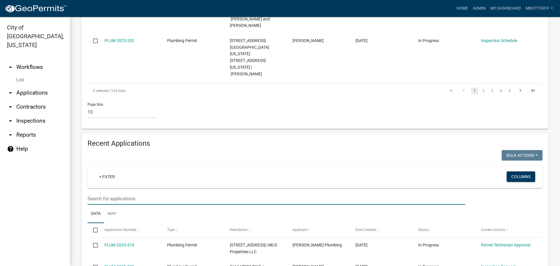
click at [103, 193] on input "text" at bounding box center [277, 199] width 378 height 12
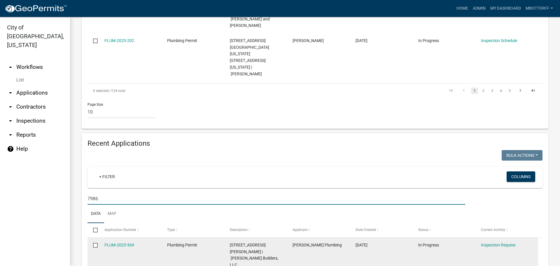
scroll to position [425, 0]
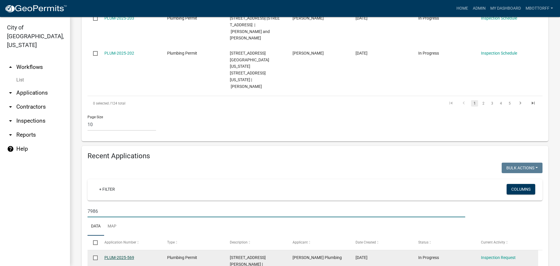
type input "7986"
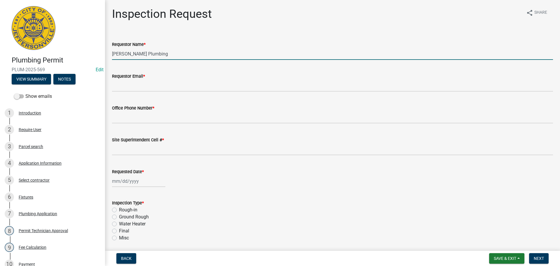
drag, startPoint x: 155, startPoint y: 55, endPoint x: 17, endPoint y: 43, distance: 139.1
click at [17, 43] on div "Plumbing Permit PLUM-2025-569 Edit View Summary Notes Show emails 1 Introductio…" at bounding box center [280, 133] width 560 height 266
type input "t"
type input "[PERSON_NAME]"
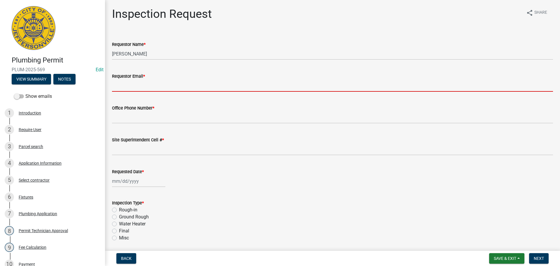
click at [132, 87] on input "Requestor Email *" at bounding box center [332, 86] width 441 height 12
type input "[EMAIL_ADDRESS][DOMAIN_NAME]"
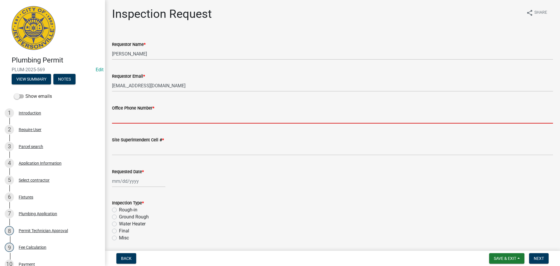
click at [138, 118] on input "Office Phone Number *" at bounding box center [332, 117] width 441 height 12
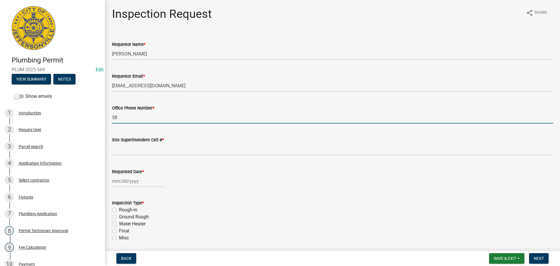
type input "5"
type input "[PHONE_NUMBER]"
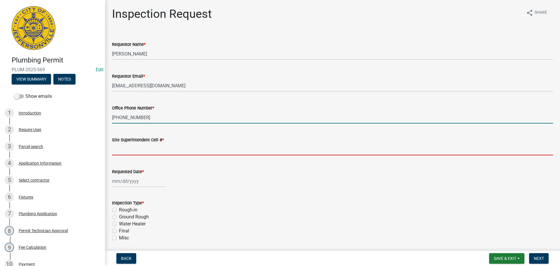
click at [145, 148] on input "Site Superintendent Cell # *" at bounding box center [332, 149] width 441 height 12
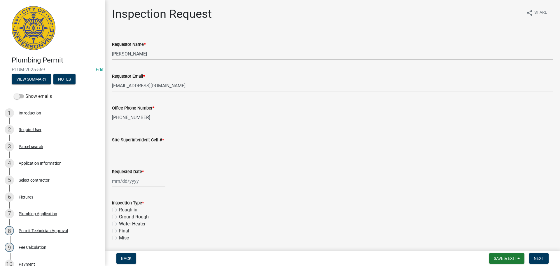
type input "SAME"
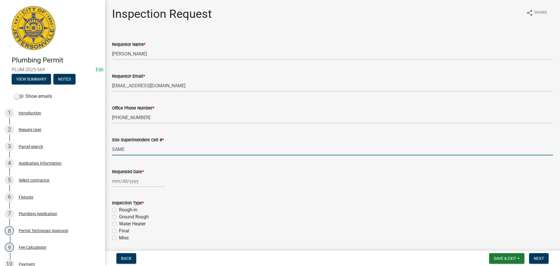
select select "10"
select select "2025"
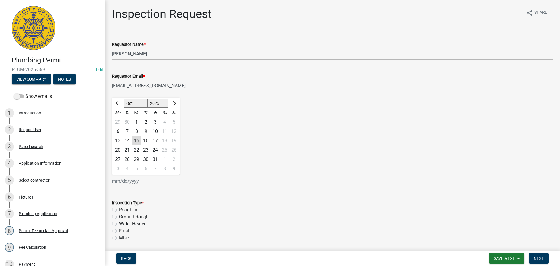
click at [136, 180] on div "[PERSON_NAME] Feb Mar Apr [PERSON_NAME][DATE] Oct Nov [DATE] 1526 1527 1528 152…" at bounding box center [138, 181] width 53 height 12
click at [145, 141] on div "16" at bounding box center [145, 140] width 9 height 9
type input "[DATE]"
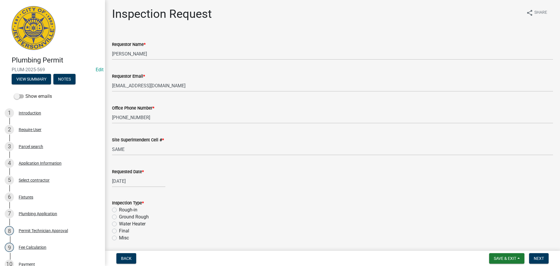
drag, startPoint x: 113, startPoint y: 215, endPoint x: 130, endPoint y: 214, distance: 17.0
click at [119, 215] on label "Ground Rough" at bounding box center [134, 216] width 30 height 7
click at [119, 215] on input "Ground Rough" at bounding box center [121, 215] width 4 height 4
radio input "true"
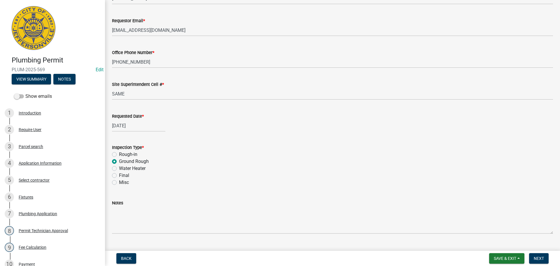
scroll to position [68, 0]
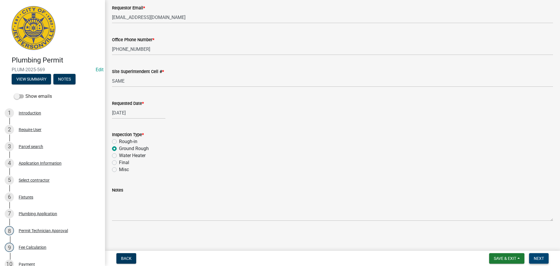
click at [546, 258] on button "Next" at bounding box center [539, 258] width 20 height 11
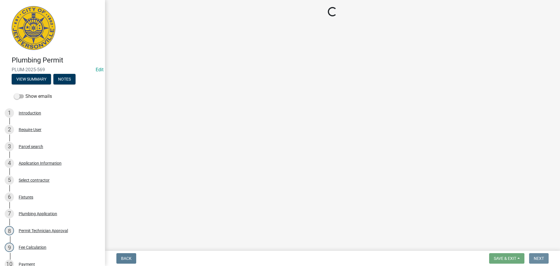
scroll to position [0, 0]
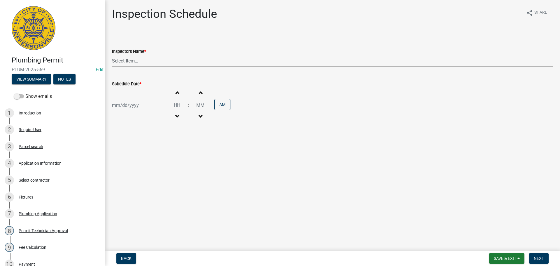
click at [117, 62] on select "Select Item... jramsey (Jeremy Ramsey) MaryFrey (Mary Frey) mkruer (Mike Kruer)…" at bounding box center [332, 61] width 441 height 12
select select "13c97fbc-c819-4cee-844a-0db3d3c4db95"
click at [112, 55] on select "Select Item... jramsey (Jeremy Ramsey) MaryFrey (Mary Frey) mkruer (Mike Kruer)…" at bounding box center [332, 61] width 441 height 12
click at [126, 102] on div at bounding box center [138, 105] width 53 height 12
select select "10"
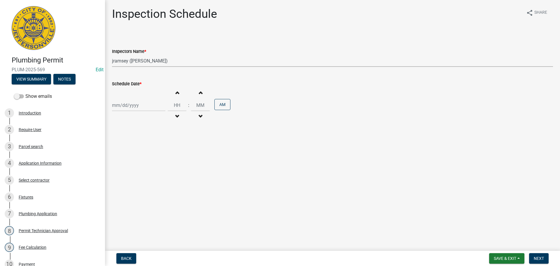
select select "2025"
click at [146, 156] on div "16" at bounding box center [145, 154] width 9 height 9
type input "10/16/2025"
click at [538, 257] on span "Next" at bounding box center [539, 258] width 10 height 5
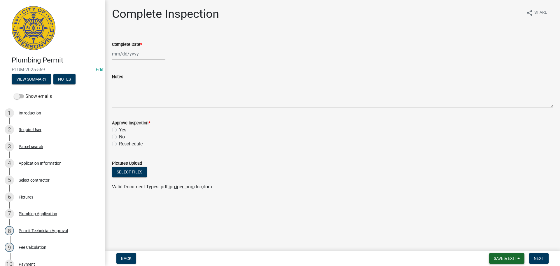
click at [500, 255] on button "Save & Exit" at bounding box center [506, 258] width 35 height 11
click at [497, 240] on button "Save & Exit" at bounding box center [501, 243] width 47 height 14
click at [494, 258] on span "Save & Exit" at bounding box center [505, 258] width 22 height 5
click at [489, 244] on button "Save & Exit" at bounding box center [501, 243] width 47 height 14
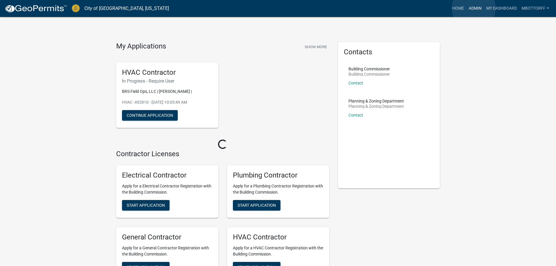
click at [474, 8] on link "Admin" at bounding box center [475, 8] width 18 height 11
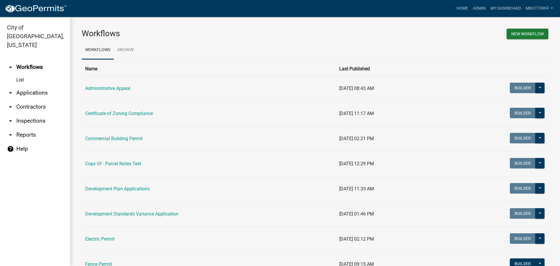
click at [28, 86] on link "arrow_drop_down Applications" at bounding box center [35, 93] width 70 height 14
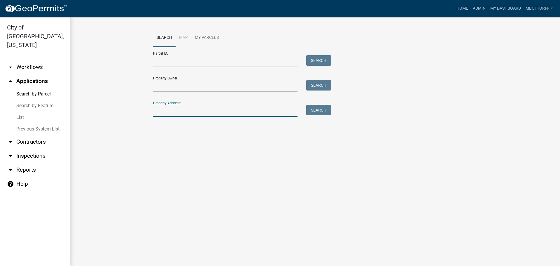
click at [174, 109] on input "Property Address:" at bounding box center [225, 111] width 144 height 12
type input "428 WATT"
click at [324, 112] on button "Search" at bounding box center [318, 110] width 25 height 11
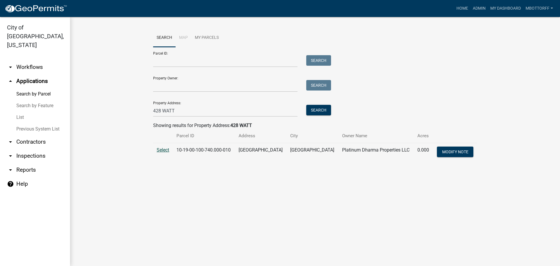
click at [168, 148] on span "Select" at bounding box center [163, 150] width 13 height 6
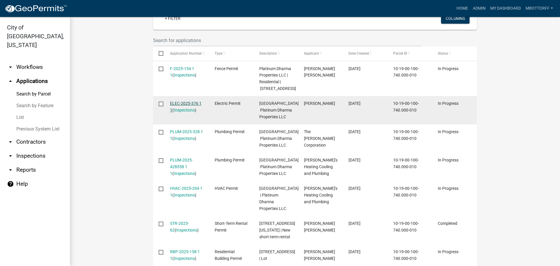
scroll to position [175, 0]
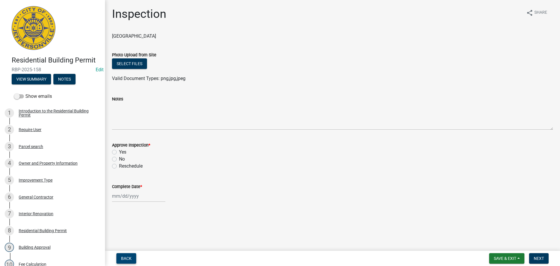
click at [125, 261] on span "Back" at bounding box center [126, 258] width 11 height 5
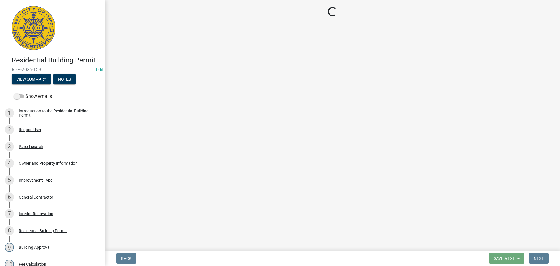
select select "fdb3bcc6-ce93-4663-8a18-5c08884dd177"
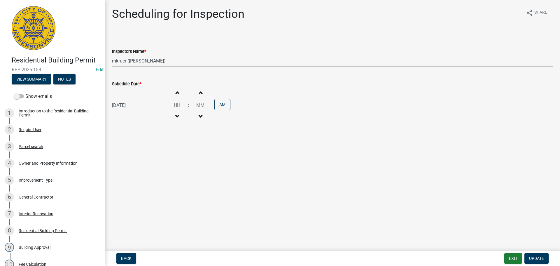
click at [131, 104] on div "[DATE]" at bounding box center [138, 105] width 53 height 12
select select "10"
select select "2025"
click at [146, 155] on div "16" at bounding box center [145, 154] width 9 height 9
type input "10/16/2025"
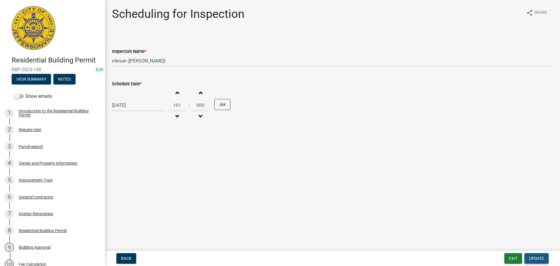
click at [537, 259] on span "Update" at bounding box center [536, 258] width 15 height 5
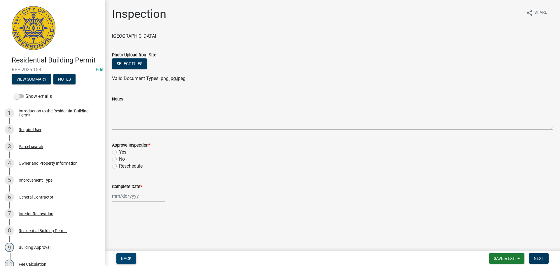
click at [128, 261] on span "Back" at bounding box center [126, 258] width 11 height 5
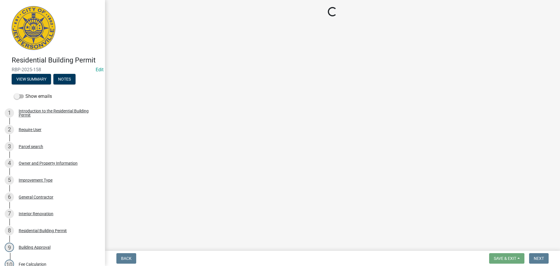
select select "fdb3bcc6-ce93-4663-8a18-5c08884dd177"
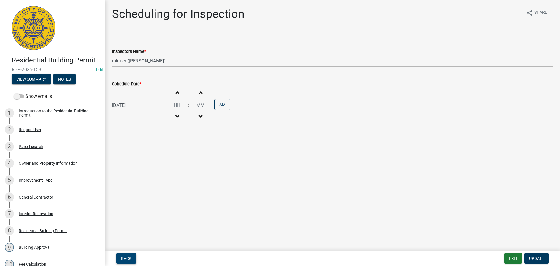
click at [128, 260] on span "Back" at bounding box center [126, 258] width 11 height 5
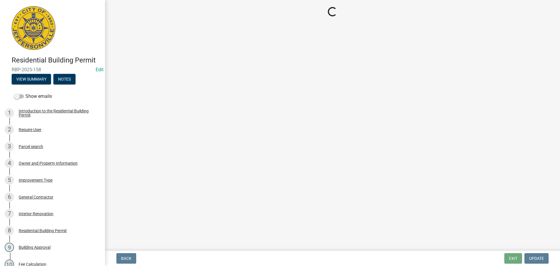
select select "8ea0f6e5-dde7-4881-a999-02519822ccbf"
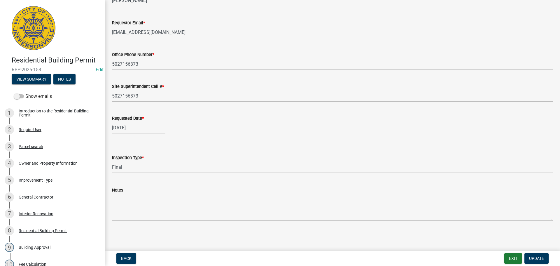
scroll to position [165, 0]
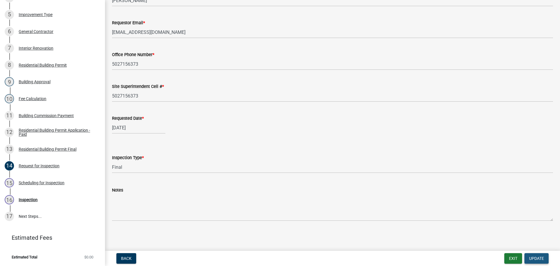
click at [535, 257] on span "Update" at bounding box center [536, 258] width 15 height 5
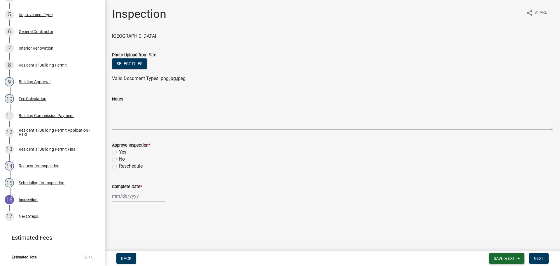
click at [499, 258] on span "Save & Exit" at bounding box center [505, 258] width 22 height 5
click at [488, 240] on button "Save & Exit" at bounding box center [501, 243] width 47 height 14
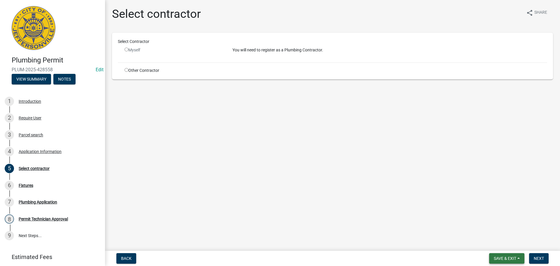
click at [504, 261] on button "Save & Exit" at bounding box center [506, 258] width 35 height 11
drag, startPoint x: 502, startPoint y: 243, endPoint x: 425, endPoint y: 208, distance: 84.3
click at [502, 243] on button "Save & Exit" at bounding box center [501, 243] width 47 height 14
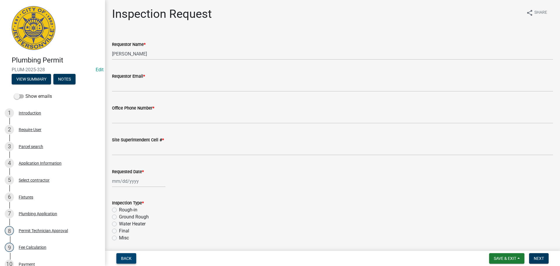
click at [125, 258] on span "Back" at bounding box center [126, 258] width 11 height 5
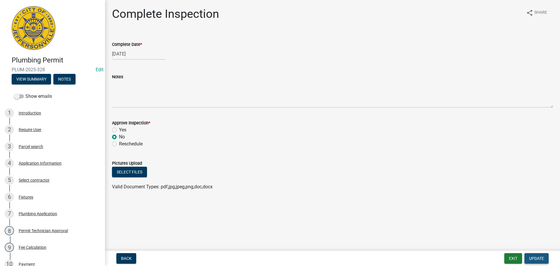
click at [535, 259] on span "Update" at bounding box center [536, 258] width 15 height 5
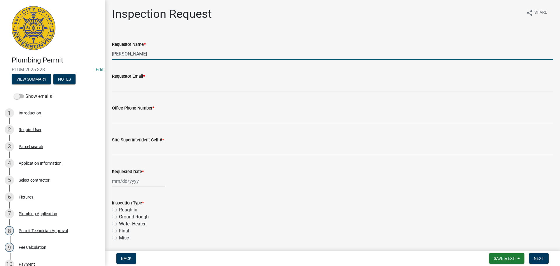
drag, startPoint x: 145, startPoint y: 55, endPoint x: 118, endPoint y: 62, distance: 28.6
click at [119, 58] on input "Jeremy Ramsey" at bounding box center [332, 54] width 441 height 12
type input "J"
type input "SHAAN"
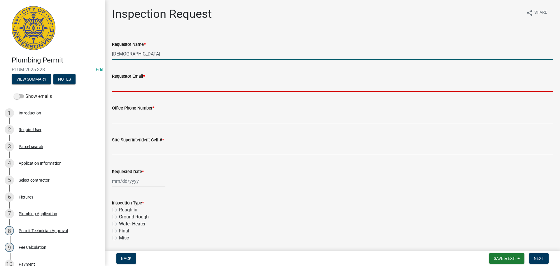
click at [125, 87] on input "Requestor Email *" at bounding box center [332, 86] width 441 height 12
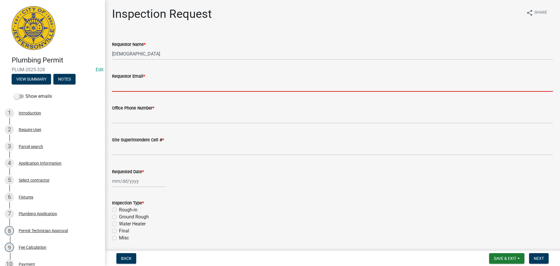
type input "mbottorff@cityofjeff.net"
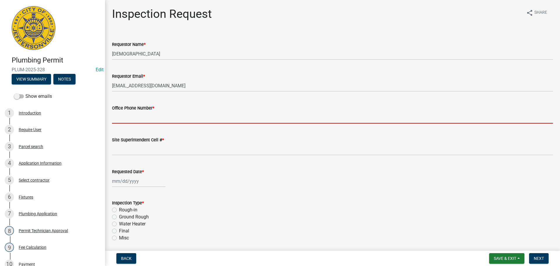
click at [134, 117] on input "Office Phone Number *" at bounding box center [332, 117] width 441 height 12
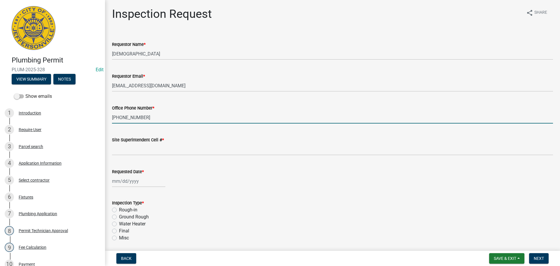
type input "502-715-6373"
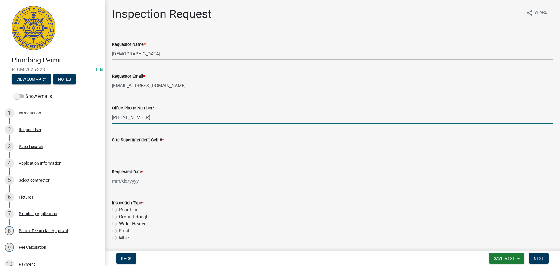
click at [132, 149] on input "Site Superintendent Cell # *" at bounding box center [332, 149] width 441 height 12
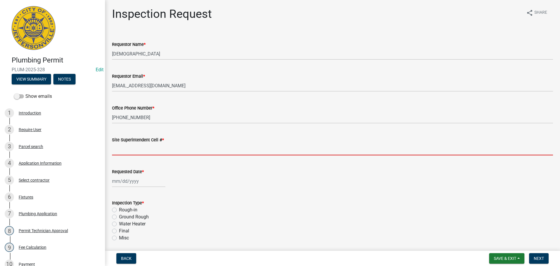
type input "SAME"
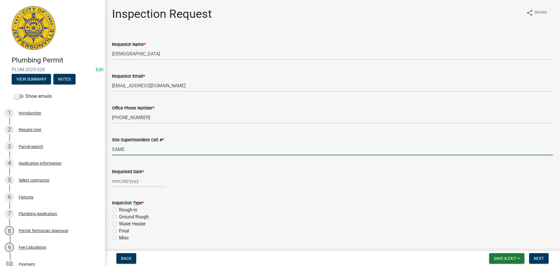
click at [127, 178] on div at bounding box center [138, 181] width 53 height 12
select select "10"
select select "2025"
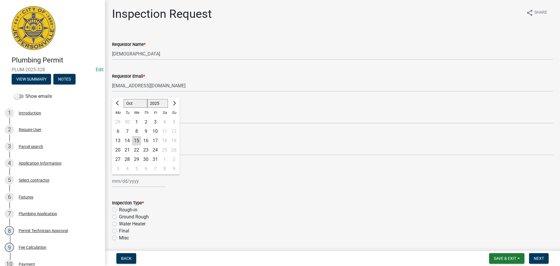
click at [146, 139] on div "16" at bounding box center [145, 140] width 9 height 9
type input "[DATE]"
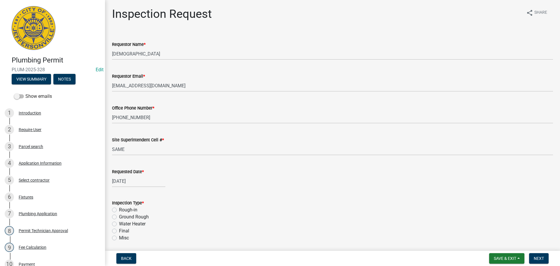
click at [117, 231] on div "Final" at bounding box center [332, 230] width 441 height 7
click at [119, 230] on label "Final" at bounding box center [124, 230] width 10 height 7
click at [119, 230] on input "Final" at bounding box center [121, 229] width 4 height 4
radio input "true"
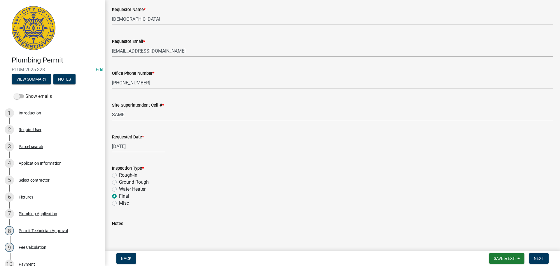
scroll to position [68, 0]
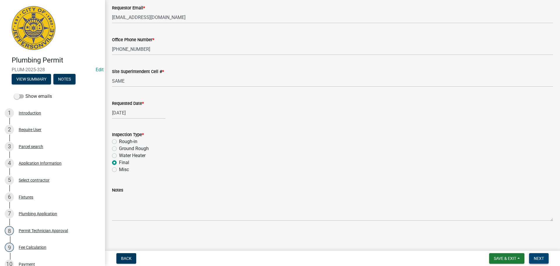
click at [538, 258] on span "Next" at bounding box center [539, 258] width 10 height 5
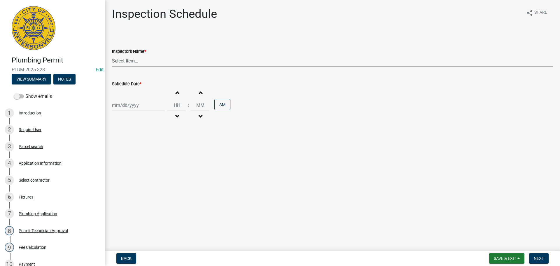
click at [123, 60] on select "Select Item... [PERSON_NAME] ([PERSON_NAME]) [PERSON_NAME] ([PERSON_NAME]) mkru…" at bounding box center [332, 61] width 441 height 12
select select "13c97fbc-c819-4cee-844a-0db3d3c4db95"
click at [112, 55] on select "Select Item... [PERSON_NAME] ([PERSON_NAME]) [PERSON_NAME] ([PERSON_NAME]) mkru…" at bounding box center [332, 61] width 441 height 12
click at [117, 104] on div at bounding box center [138, 105] width 53 height 12
select select "10"
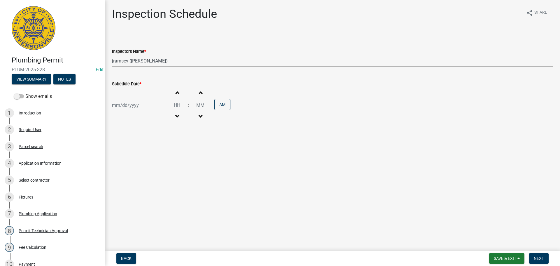
select select "2025"
drag, startPoint x: 146, startPoint y: 155, endPoint x: 149, endPoint y: 156, distance: 3.0
click at [146, 155] on div "16" at bounding box center [145, 154] width 9 height 9
type input "[DATE]"
click at [539, 257] on span "Next" at bounding box center [539, 258] width 10 height 5
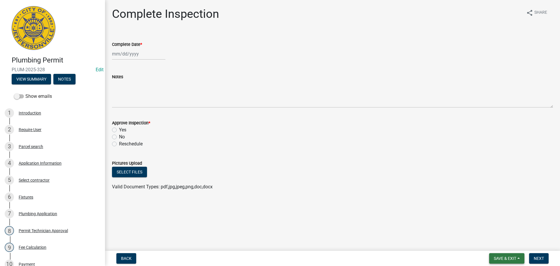
click at [489, 256] on button "Save & Exit" at bounding box center [506, 258] width 35 height 11
click at [493, 242] on button "Save & Exit" at bounding box center [501, 243] width 47 height 14
click at [124, 256] on span "Back" at bounding box center [126, 258] width 11 height 5
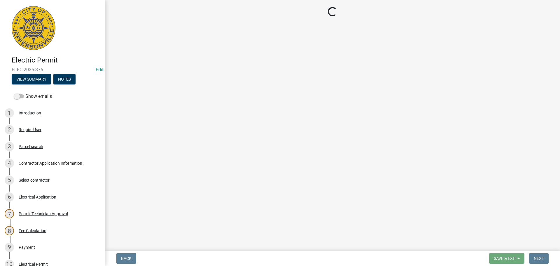
select select "fdb3bcc6-ce93-4663-8a18-5c08884dd177"
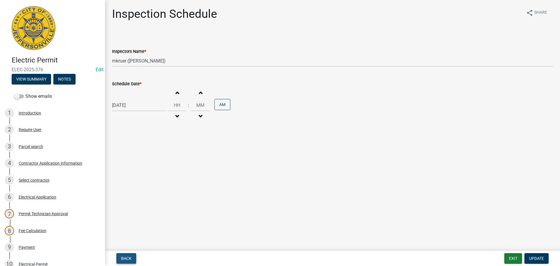
click at [124, 256] on span "Back" at bounding box center [126, 258] width 11 height 5
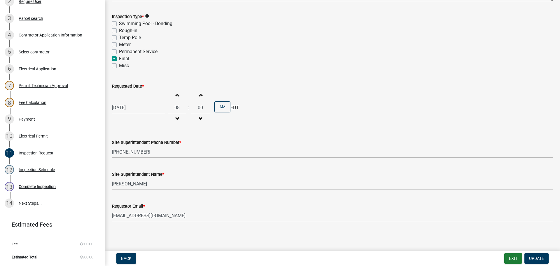
scroll to position [74, 0]
click at [537, 256] on span "Update" at bounding box center [536, 258] width 15 height 5
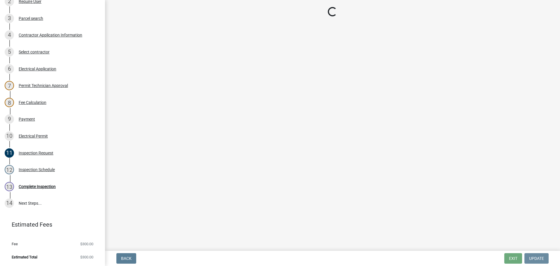
scroll to position [0, 0]
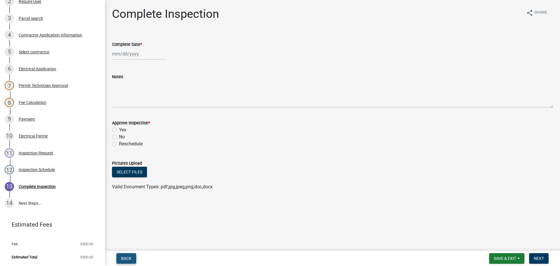
click at [128, 256] on span "Back" at bounding box center [126, 258] width 11 height 5
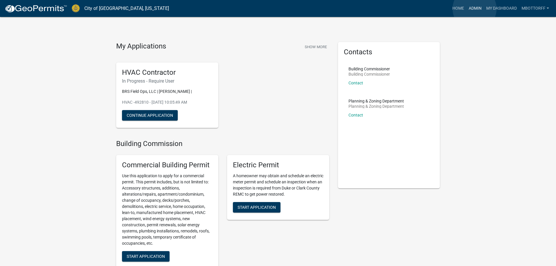
drag, startPoint x: 474, startPoint y: 9, endPoint x: 467, endPoint y: 9, distance: 7.0
click at [474, 9] on link "Admin" at bounding box center [475, 8] width 18 height 11
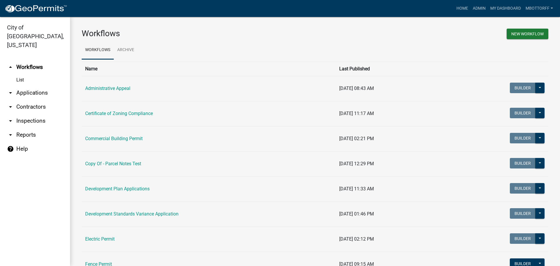
click at [30, 86] on link "arrow_drop_down Applications" at bounding box center [35, 93] width 70 height 14
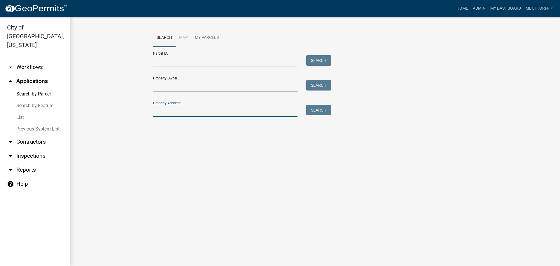
drag, startPoint x: 170, startPoint y: 115, endPoint x: 338, endPoint y: 7, distance: 199.8
click at [174, 110] on input "Property Address:" at bounding box center [225, 111] width 144 height 12
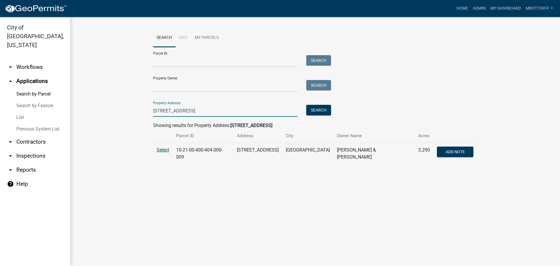
click at [167, 152] on span "Select" at bounding box center [163, 150] width 13 height 6
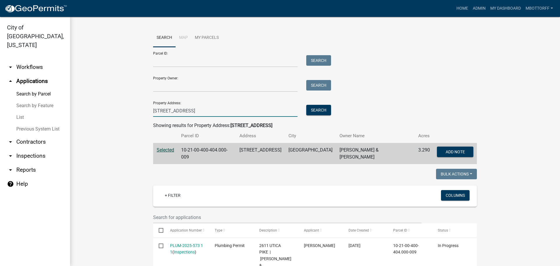
drag, startPoint x: 187, startPoint y: 110, endPoint x: 61, endPoint y: 106, distance: 125.8
click at [71, 106] on div "Search Map My Parcels Parcel ID: Search Property Owner: Search Property Address…" at bounding box center [315, 247] width 490 height 461
type input "1178 DUSTIN"
click at [306, 112] on button "Search" at bounding box center [318, 110] width 25 height 11
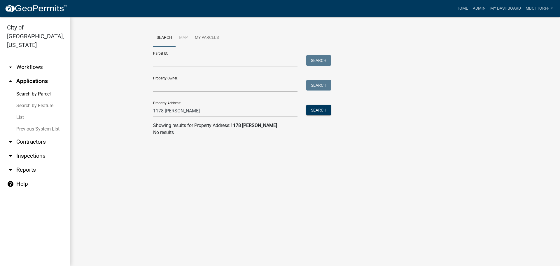
click at [30, 60] on link "arrow_drop_down Workflows" at bounding box center [35, 67] width 70 height 14
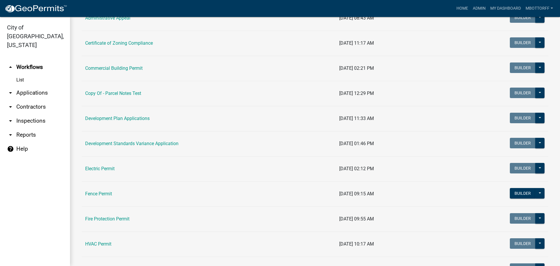
scroll to position [88, 0]
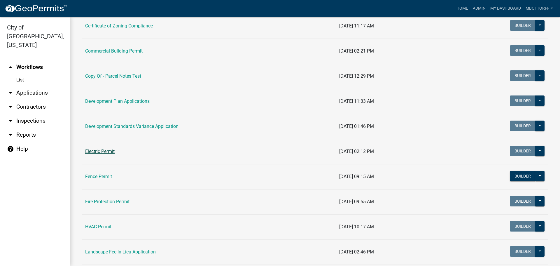
click at [103, 153] on link "Electric Permit" at bounding box center [99, 152] width 29 height 6
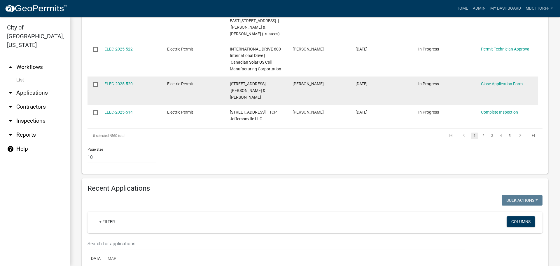
scroll to position [496, 0]
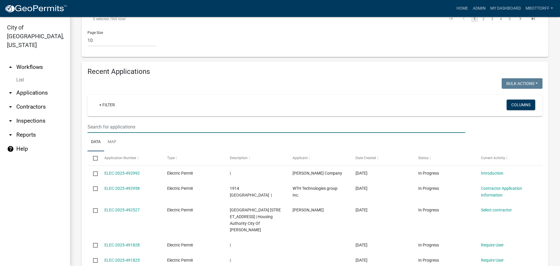
click at [99, 121] on input "text" at bounding box center [277, 127] width 378 height 12
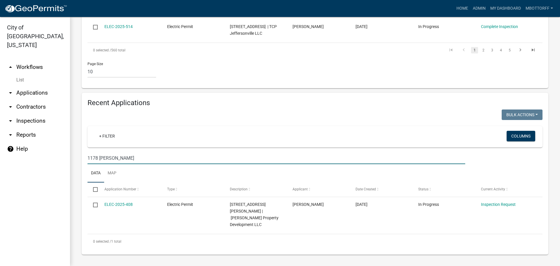
scroll to position [438, 0]
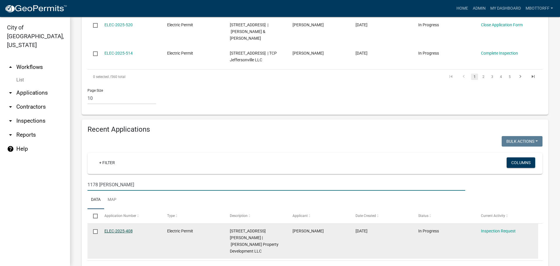
type input "1178 DUSTI"
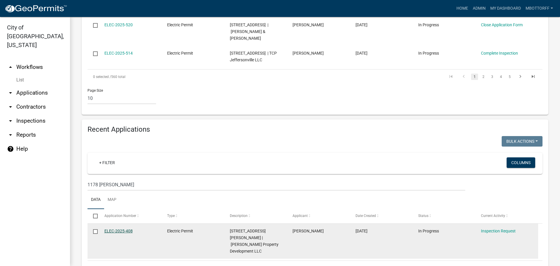
drag, startPoint x: 124, startPoint y: 209, endPoint x: 115, endPoint y: 210, distance: 9.4
click at [115, 228] on link "ELEC-2025-408" at bounding box center [118, 230] width 28 height 5
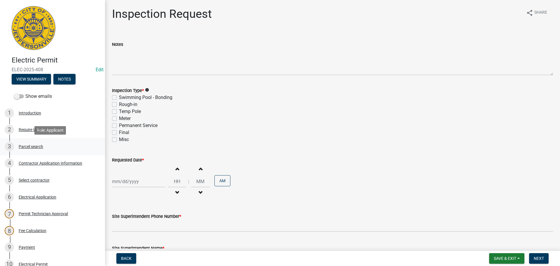
click at [36, 146] on div "Parcel search" at bounding box center [31, 146] width 25 height 4
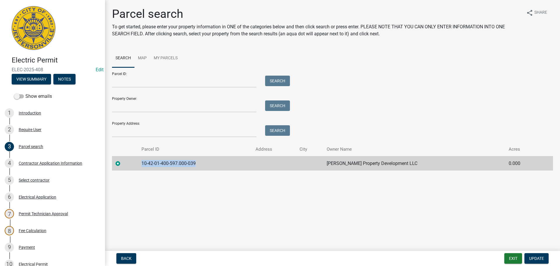
drag, startPoint x: 193, startPoint y: 161, endPoint x: 151, endPoint y: 163, distance: 42.1
click at [143, 160] on td "10-42-01-400-597.000-039" at bounding box center [195, 163] width 114 height 14
copy td "10-42-01-400-597.000-039"
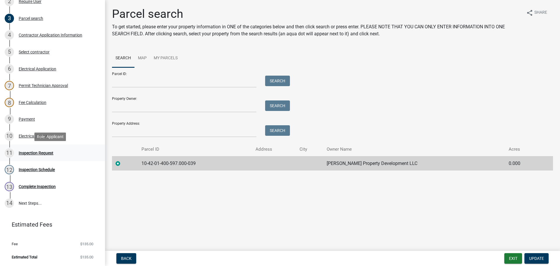
click at [29, 151] on div "Inspection Request" at bounding box center [36, 153] width 35 height 4
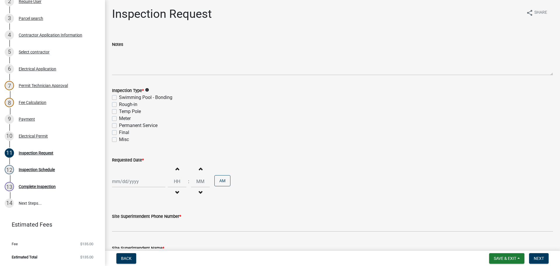
click at [119, 105] on label "Rough-in" at bounding box center [128, 104] width 18 height 7
click at [119, 105] on input "Rough-in" at bounding box center [121, 103] width 4 height 4
checkbox input "true"
checkbox input "false"
checkbox input "true"
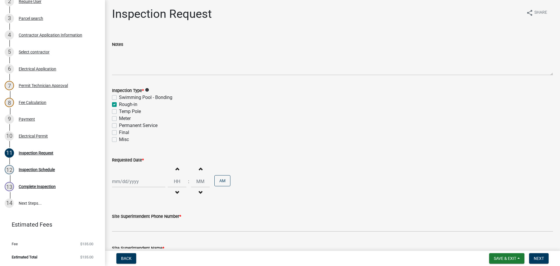
checkbox input "false"
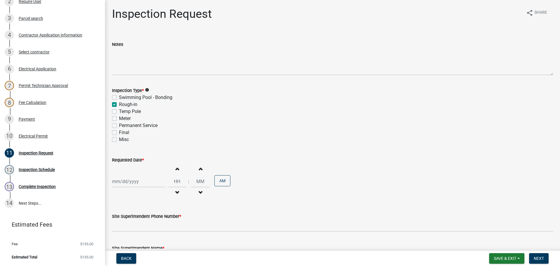
drag, startPoint x: 114, startPoint y: 125, endPoint x: 144, endPoint y: 125, distance: 29.2
click at [119, 125] on label "Permanent Service" at bounding box center [138, 125] width 39 height 7
click at [119, 125] on input "Permanent Service" at bounding box center [121, 124] width 4 height 4
checkbox input "true"
checkbox input "false"
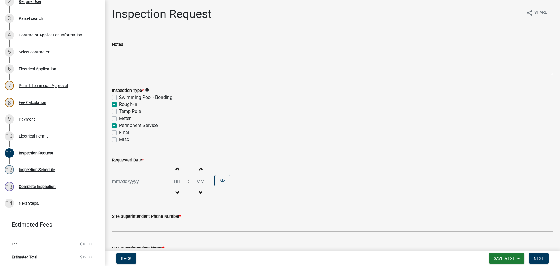
checkbox input "true"
checkbox input "false"
checkbox input "true"
checkbox input "false"
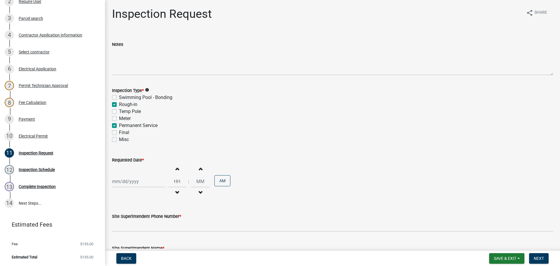
checkbox input "false"
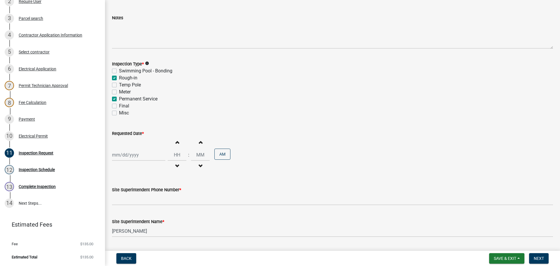
scroll to position [74, 0]
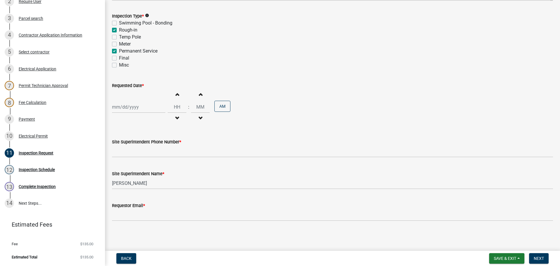
click at [126, 103] on div at bounding box center [138, 107] width 53 height 12
select select "10"
select select "2025"
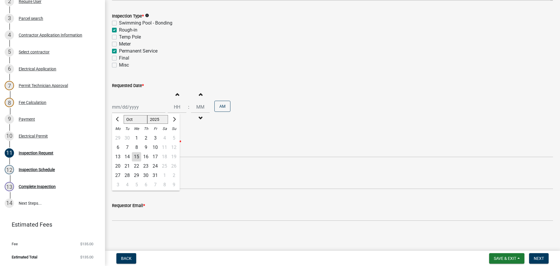
click at [146, 156] on div "16" at bounding box center [145, 156] width 9 height 9
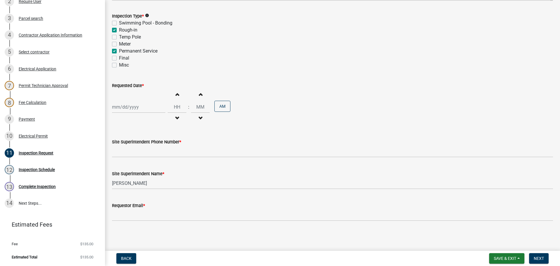
type input "[DATE]"
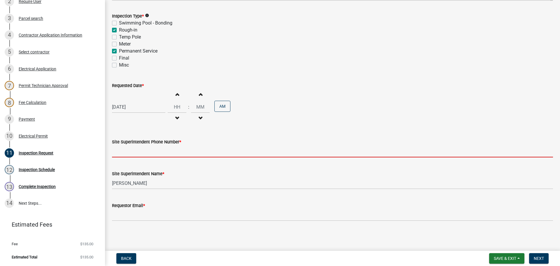
click at [130, 149] on input "Site Superintendent Phone Number *" at bounding box center [332, 151] width 441 height 12
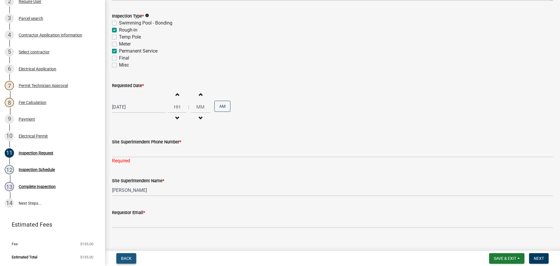
click at [129, 261] on button "Back" at bounding box center [126, 258] width 20 height 11
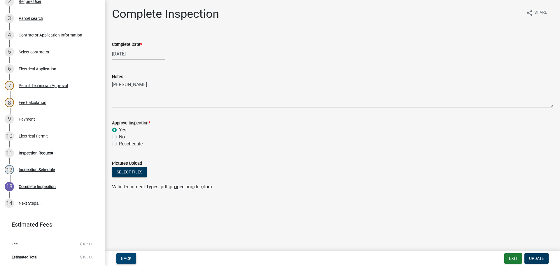
click at [131, 259] on span "Back" at bounding box center [126, 258] width 11 height 5
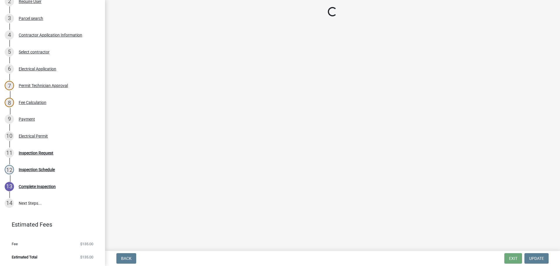
select select "36a8b8f0-2ef8-43e9-ae06-718f51af8d36"
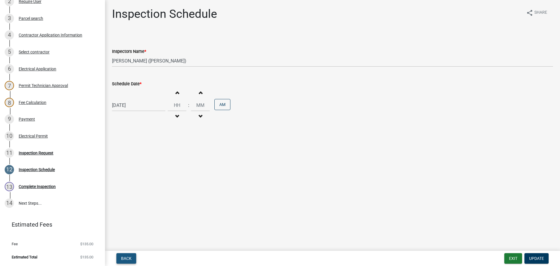
click at [131, 259] on span "Back" at bounding box center [126, 258] width 11 height 5
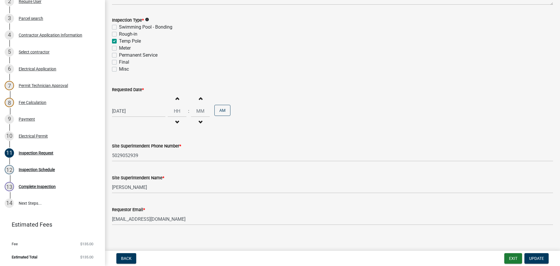
scroll to position [74, 0]
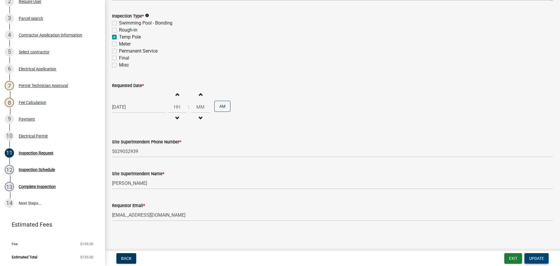
click at [533, 259] on span "Update" at bounding box center [536, 258] width 15 height 5
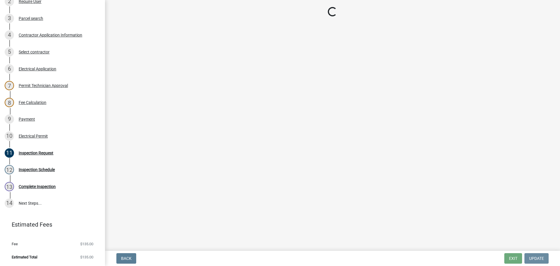
scroll to position [0, 0]
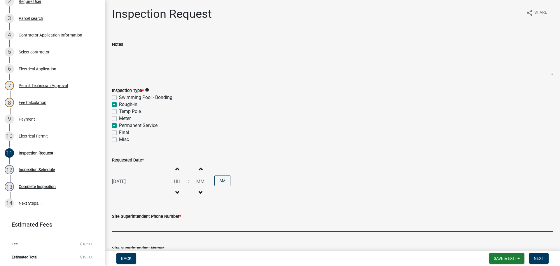
click at [134, 223] on input "Site Superintendent Phone Number *" at bounding box center [332, 226] width 441 height 12
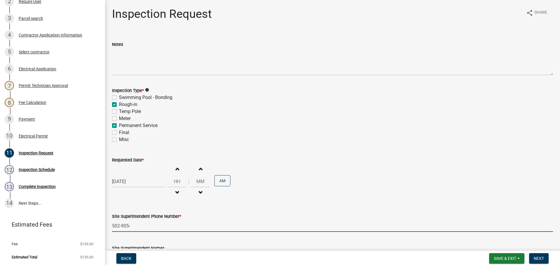
type input "[PHONE_NUMBER]"
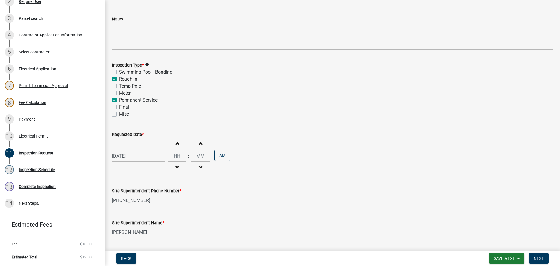
scroll to position [74, 0]
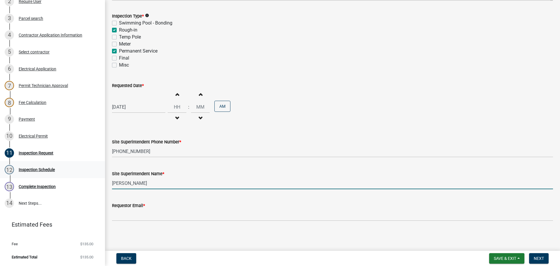
drag, startPoint x: 149, startPoint y: 184, endPoint x: 44, endPoint y: 176, distance: 104.7
click at [64, 176] on div "Electric Permit ELEC-2025-408 Edit View Summary Notes Show emails 1 Introductio…" at bounding box center [280, 133] width 560 height 266
type input "[PERSON_NAME]"
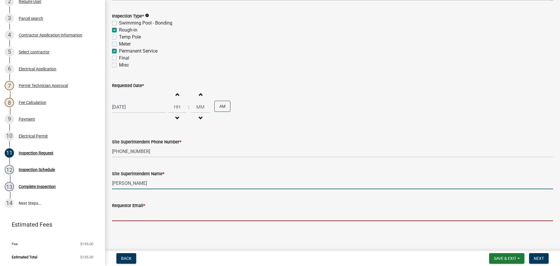
click at [136, 210] on input "Requestor Email *" at bounding box center [332, 215] width 441 height 12
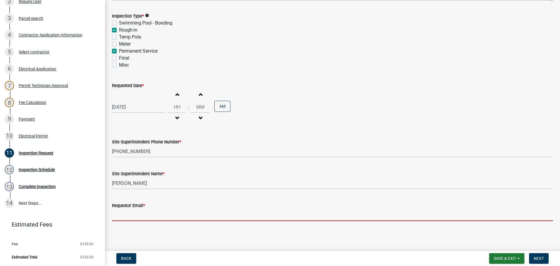
type input "idealelectric11@aol.com"
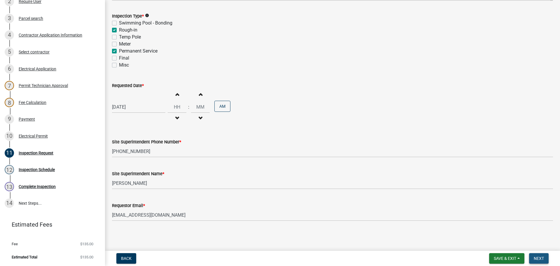
click at [542, 256] on span "Next" at bounding box center [539, 258] width 10 height 5
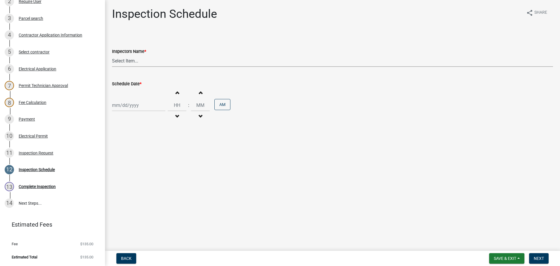
click at [126, 62] on select "Select Item... jramsey (Jeremy Ramsey) MaryFrey (Mary Frey) mkruer (Mike Kruer)…" at bounding box center [332, 61] width 441 height 12
select select "36a8b8f0-2ef8-43e9-ae06-718f51af8d36"
click at [112, 55] on select "Select Item... jramsey (Jeremy Ramsey) MaryFrey (Mary Frey) mkruer (Mike Kruer)…" at bounding box center [332, 61] width 441 height 12
select select "10"
select select "2025"
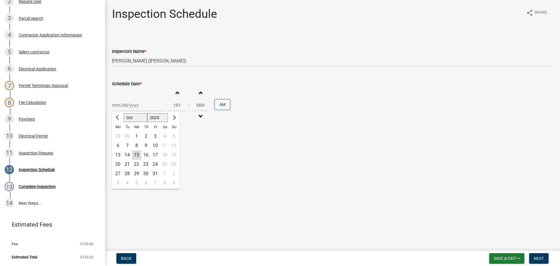
click at [126, 107] on div "Jan Feb Mar Apr May Jun Jul Aug Sep Oct Nov Dec 1525 1526 1527 1528 1529 1530 1…" at bounding box center [138, 105] width 53 height 12
click at [147, 157] on div "16" at bounding box center [145, 154] width 9 height 9
type input "[DATE]"
click at [534, 259] on button "Next" at bounding box center [539, 258] width 20 height 11
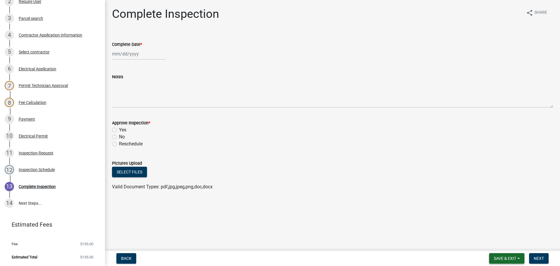
click at [505, 257] on span "Save & Exit" at bounding box center [505, 258] width 22 height 5
click at [502, 245] on button "Save & Exit" at bounding box center [501, 243] width 47 height 14
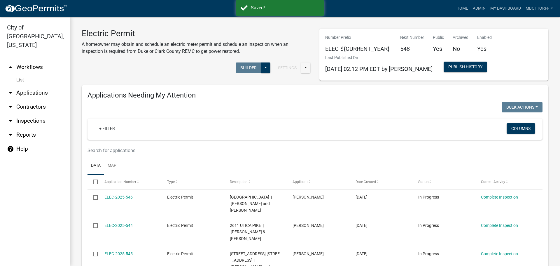
click at [30, 86] on link "arrow_drop_down Applications" at bounding box center [35, 93] width 70 height 14
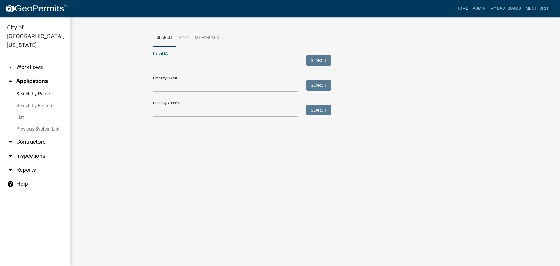
paste input "10-42-01-400-597.000-039"
type input "10-42-01-400-597.000-039"
click at [320, 58] on button "Search" at bounding box center [318, 60] width 25 height 11
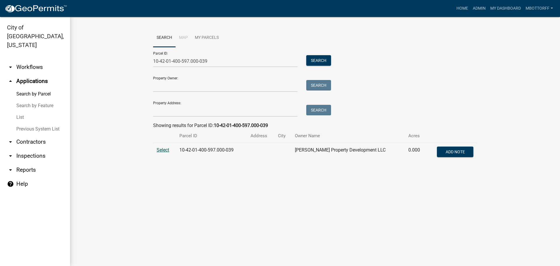
click at [164, 149] on span "Select" at bounding box center [163, 150] width 13 height 6
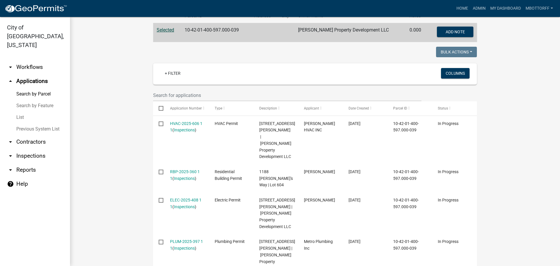
scroll to position [146, 0]
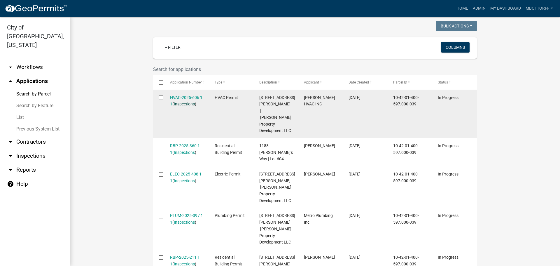
click at [184, 104] on link "Inspections" at bounding box center [184, 104] width 21 height 5
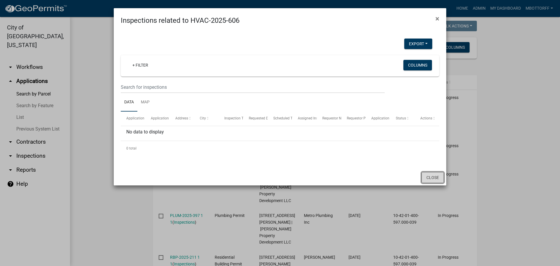
click at [436, 175] on button "Close" at bounding box center [433, 177] width 22 height 11
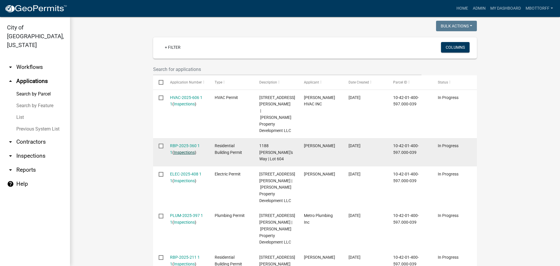
click at [184, 150] on link "Inspections" at bounding box center [184, 152] width 21 height 5
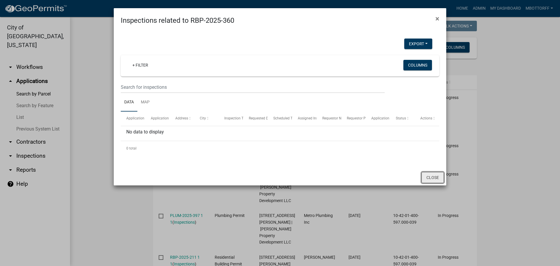
click at [435, 177] on button "Close" at bounding box center [433, 177] width 22 height 11
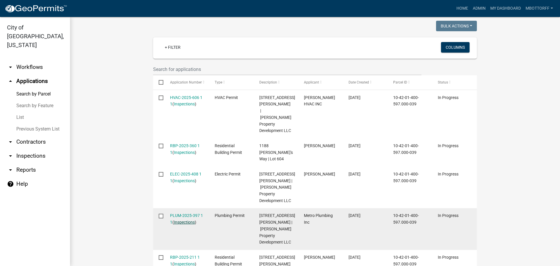
click at [181, 220] on link "Inspections" at bounding box center [184, 222] width 21 height 5
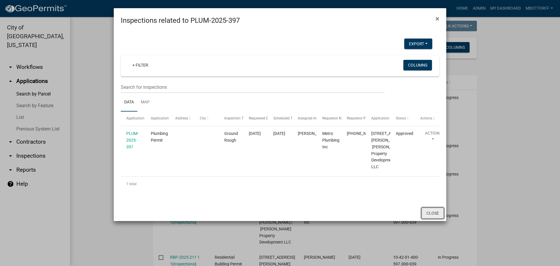
click at [429, 219] on button "Close" at bounding box center [433, 212] width 22 height 11
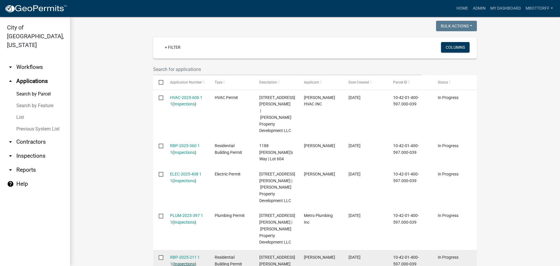
click at [182, 261] on link "Inspections" at bounding box center [184, 263] width 21 height 5
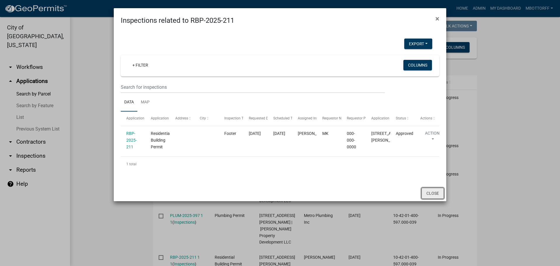
click at [429, 199] on button "Close" at bounding box center [433, 193] width 22 height 11
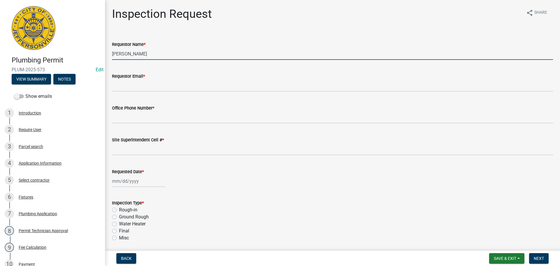
click at [154, 55] on input "[PERSON_NAME]" at bounding box center [332, 54] width 441 height 12
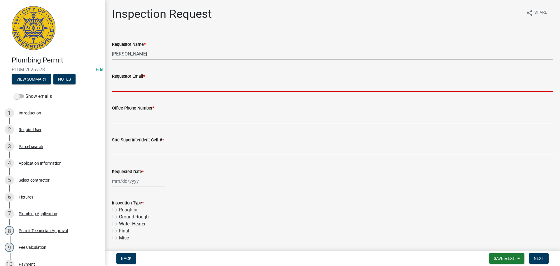
click at [128, 89] on input "Requestor Email *" at bounding box center [332, 86] width 441 height 12
type input "[EMAIL_ADDRESS][DOMAIN_NAME]"
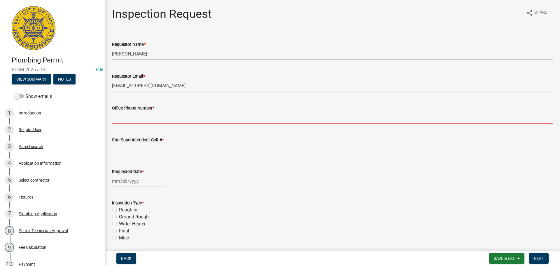
click at [125, 120] on input "Office Phone Number *" at bounding box center [332, 117] width 441 height 12
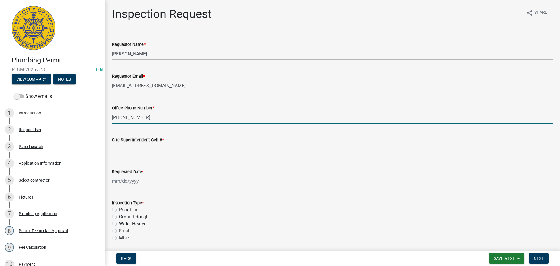
type input "[PHONE_NUMBER]"
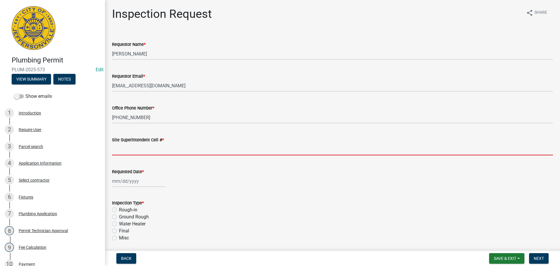
click at [132, 148] on input "Site Superintendent Cell # *" at bounding box center [332, 149] width 441 height 12
type input "SAME"
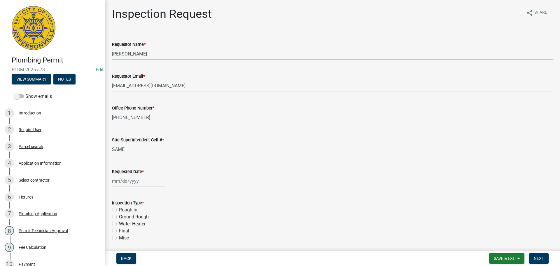
click at [130, 184] on div at bounding box center [138, 181] width 53 height 12
select select "10"
select select "2025"
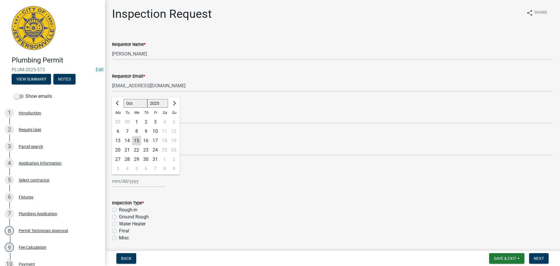
drag, startPoint x: 147, startPoint y: 142, endPoint x: 158, endPoint y: 144, distance: 11.2
click at [147, 142] on div "16" at bounding box center [145, 140] width 9 height 9
type input "[DATE]"
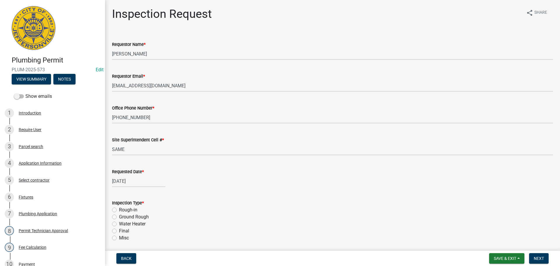
scroll to position [68, 0]
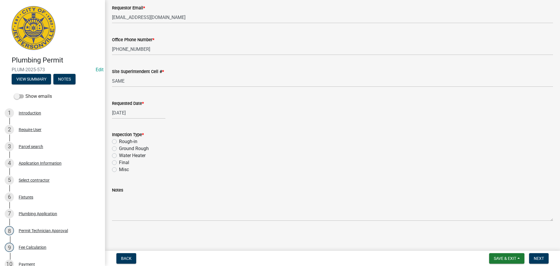
click at [119, 141] on label "Rough-in" at bounding box center [128, 141] width 18 height 7
click at [119, 141] on input "Rough-in" at bounding box center [121, 140] width 4 height 4
radio input "true"
click at [541, 256] on span "Next" at bounding box center [539, 258] width 10 height 5
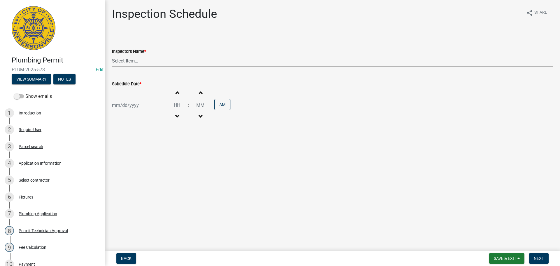
click at [116, 55] on select "Select Item... [PERSON_NAME] ([PERSON_NAME]) [PERSON_NAME] ([PERSON_NAME]) mkru…" at bounding box center [332, 61] width 441 height 12
select select "13c97fbc-c819-4cee-844a-0db3d3c4db95"
click at [112, 55] on select "Select Item... [PERSON_NAME] ([PERSON_NAME]) [PERSON_NAME] ([PERSON_NAME]) mkru…" at bounding box center [332, 61] width 441 height 12
select select "10"
select select "2025"
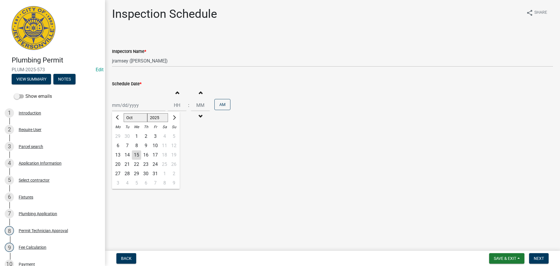
drag, startPoint x: 131, startPoint y: 104, endPoint x: 128, endPoint y: 112, distance: 9.0
click at [131, 104] on div "[PERSON_NAME] Feb Mar Apr [PERSON_NAME][DATE] Oct Nov [DATE] 1526 1527 1528 152…" at bounding box center [138, 105] width 53 height 12
click at [147, 153] on div "16" at bounding box center [145, 154] width 9 height 9
type input "[DATE]"
click at [538, 258] on span "Next" at bounding box center [539, 258] width 10 height 5
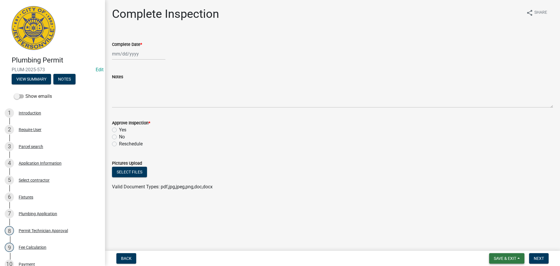
click at [510, 258] on span "Save & Exit" at bounding box center [505, 258] width 22 height 5
click at [500, 245] on button "Save & Exit" at bounding box center [501, 243] width 47 height 14
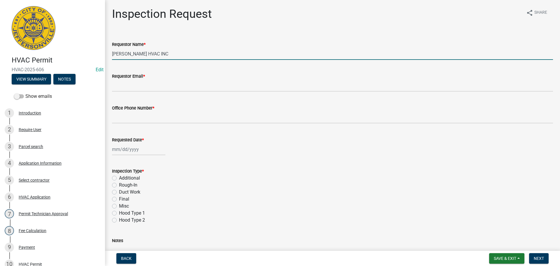
drag, startPoint x: 157, startPoint y: 55, endPoint x: 21, endPoint y: 41, distance: 136.7
click at [33, 40] on div "HVAC Permit HVAC-2025-606 Edit View Summary Notes Show emails 1 Introduction 2 …" at bounding box center [280, 133] width 560 height 266
type input "[PERSON_NAME]"
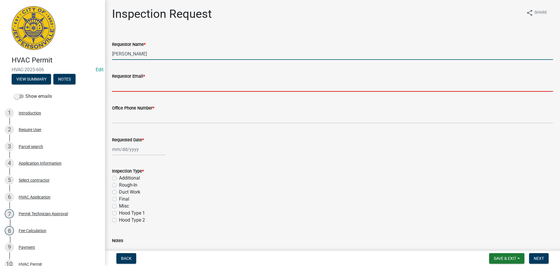
click at [127, 81] on input "Requestor Email *" at bounding box center [332, 86] width 441 height 12
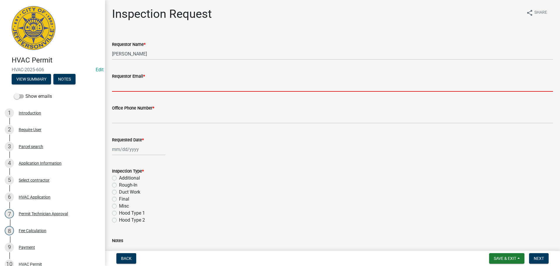
type input "[EMAIL_ADDRESS][DOMAIN_NAME]"
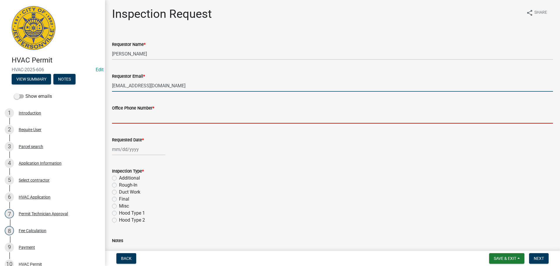
click at [129, 122] on input "Office Phone Number *" at bounding box center [332, 117] width 441 height 12
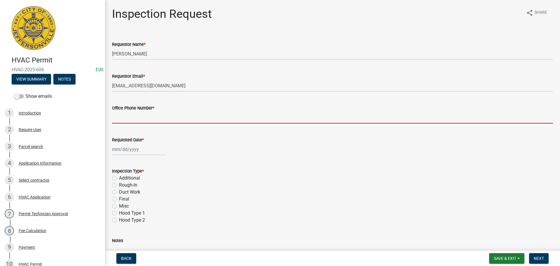
type input "[PHONE_NUMBER]"
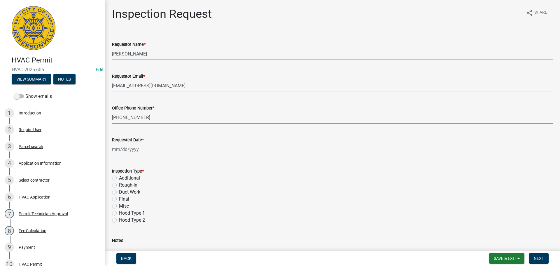
select select "10"
select select "2025"
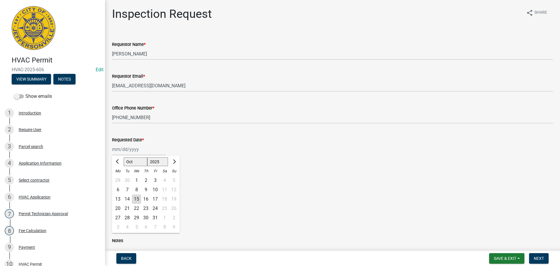
click at [131, 149] on div "[PERSON_NAME] Feb Mar Apr [PERSON_NAME][DATE] Oct Nov [DATE] 1526 1527 1528 152…" at bounding box center [138, 149] width 53 height 12
click at [146, 198] on div "16" at bounding box center [145, 198] width 9 height 9
type input "[DATE]"
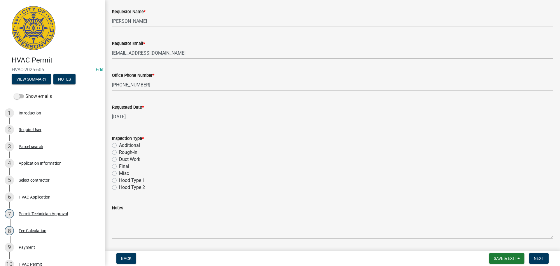
scroll to position [82, 0]
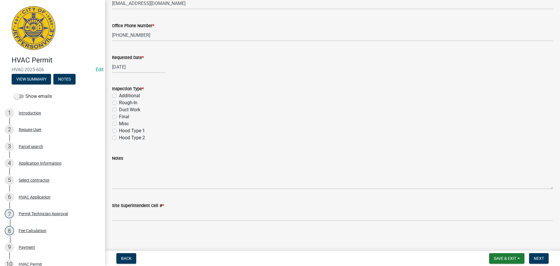
click at [119, 103] on label "Rough-In" at bounding box center [128, 102] width 18 height 7
click at [119, 103] on input "Rough-In" at bounding box center [121, 101] width 4 height 4
radio input "true"
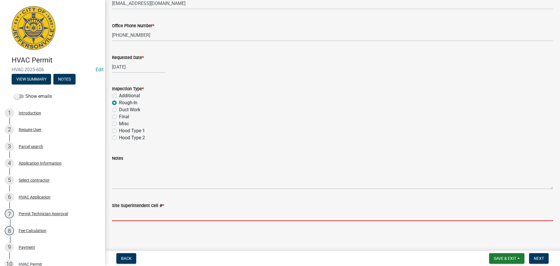
click at [130, 216] on input "Site Superintendent Cell # *" at bounding box center [332, 215] width 441 height 12
type input "[PHONE_NUMBER]"
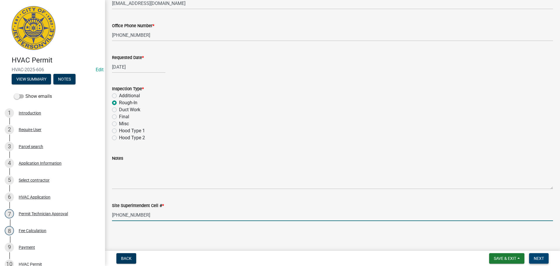
click at [539, 256] on span "Next" at bounding box center [539, 258] width 10 height 5
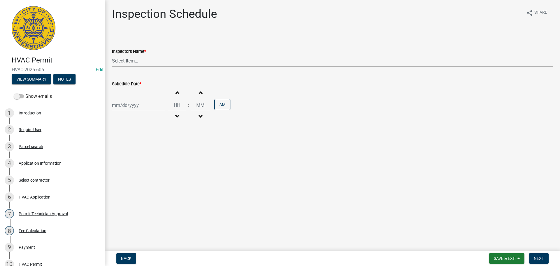
click at [119, 60] on select "Select Item... [PERSON_NAME] ([PERSON_NAME]) [PERSON_NAME] ([PERSON_NAME]) mkru…" at bounding box center [332, 61] width 441 height 12
select select "13c97fbc-c819-4cee-844a-0db3d3c4db95"
click at [112, 55] on select "Select Item... [PERSON_NAME] ([PERSON_NAME]) [PERSON_NAME] ([PERSON_NAME]) mkru…" at bounding box center [332, 61] width 441 height 12
select select "10"
select select "2025"
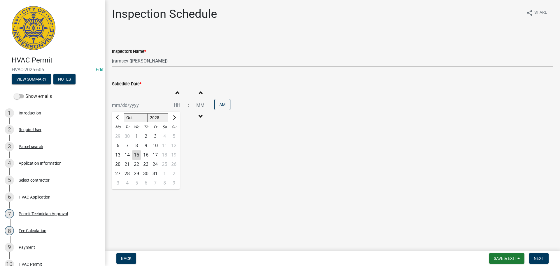
click at [119, 108] on div "[PERSON_NAME] Feb Mar Apr [PERSON_NAME][DATE] Oct Nov [DATE] 1526 1527 1528 152…" at bounding box center [138, 105] width 53 height 12
click at [148, 156] on div "16" at bounding box center [145, 154] width 9 height 9
type input "[DATE]"
click at [537, 260] on span "Next" at bounding box center [539, 258] width 10 height 5
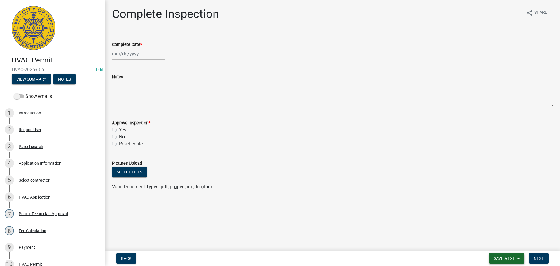
click at [502, 254] on button "Save & Exit" at bounding box center [506, 258] width 35 height 11
click at [491, 242] on button "Save & Exit" at bounding box center [501, 243] width 47 height 14
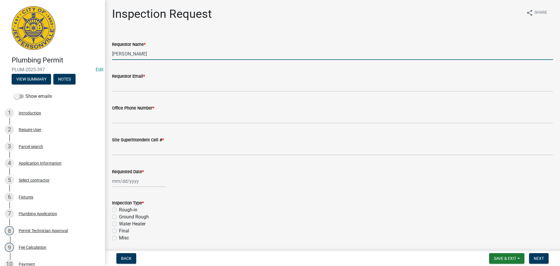
drag, startPoint x: 147, startPoint y: 54, endPoint x: 79, endPoint y: 54, distance: 68.6
click at [89, 50] on div "Plumbing Permit PLUM-2025-397 Edit View Summary Notes Show emails 1 Introductio…" at bounding box center [280, 133] width 560 height 266
type input "[PERSON_NAME]"
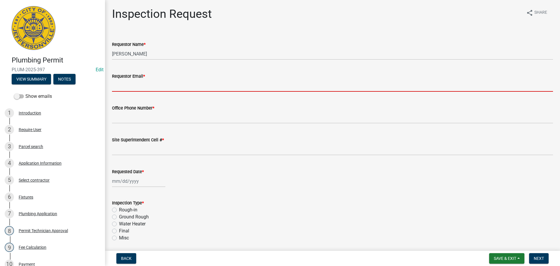
click at [134, 82] on input "Requestor Email *" at bounding box center [332, 86] width 441 height 12
type input "mbottorff@cityofjeff.net"
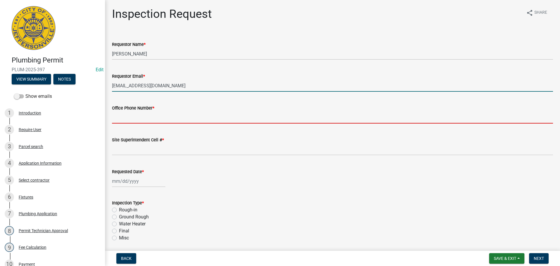
click at [133, 115] on input "Office Phone Number *" at bounding box center [332, 117] width 441 height 12
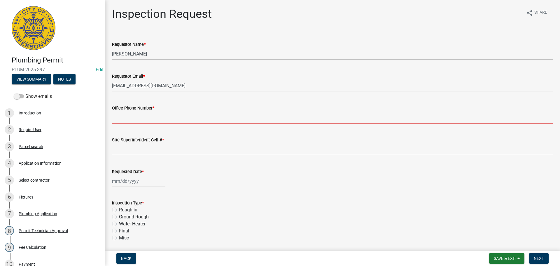
type input "[PHONE_NUMBER]"
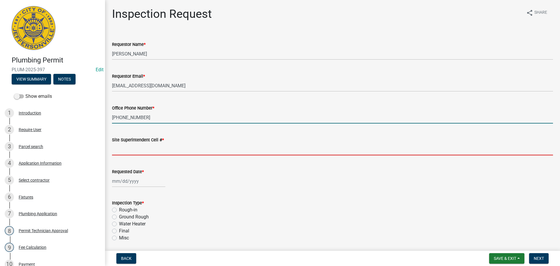
click at [131, 153] on input "Site Superintendent Cell # *" at bounding box center [332, 149] width 441 height 12
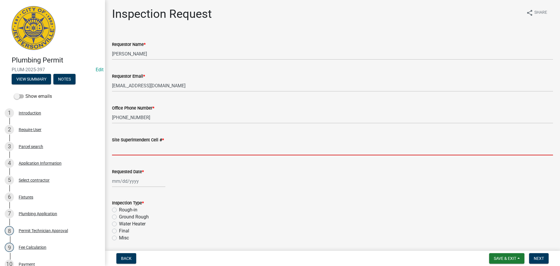
type input "SAME"
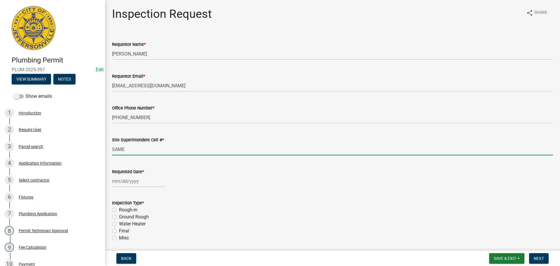
select select "10"
select select "2025"
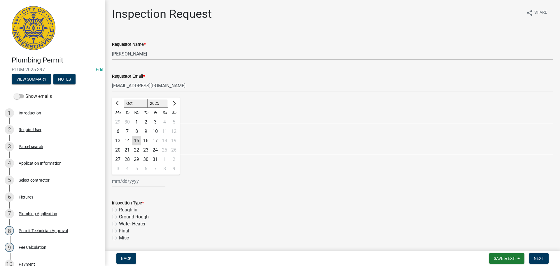
click at [132, 178] on div "Jan Feb Mar Apr May Jun Jul Aug Sep Oct Nov Dec 1525 1526 1527 1528 1529 1530 1…" at bounding box center [138, 181] width 53 height 12
click at [149, 139] on div "16" at bounding box center [145, 140] width 9 height 9
type input "[DATE]"
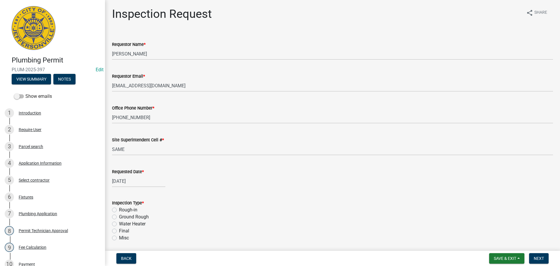
click at [119, 211] on label "Rough-in" at bounding box center [128, 209] width 18 height 7
click at [119, 210] on input "Rough-in" at bounding box center [121, 208] width 4 height 4
radio input "true"
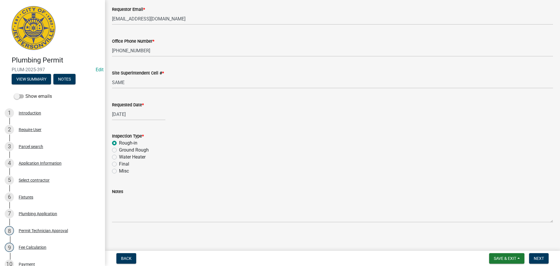
scroll to position [68, 0]
click at [540, 260] on span "Next" at bounding box center [539, 258] width 10 height 5
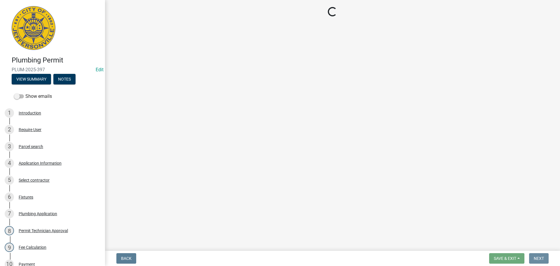
scroll to position [0, 0]
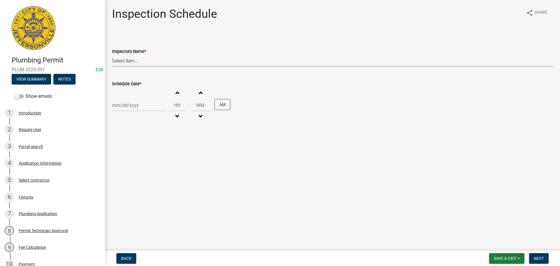
click at [127, 61] on select "Select Item... jramsey (Jeremy Ramsey) MaryFrey (Mary Frey) mkruer (Mike Kruer)…" at bounding box center [332, 61] width 441 height 12
select select "13c97fbc-c819-4cee-844a-0db3d3c4db95"
click at [112, 55] on select "Select Item... jramsey (Jeremy Ramsey) MaryFrey (Mary Frey) mkruer (Mike Kruer)…" at bounding box center [332, 61] width 441 height 12
click at [118, 106] on div at bounding box center [138, 105] width 53 height 12
select select "10"
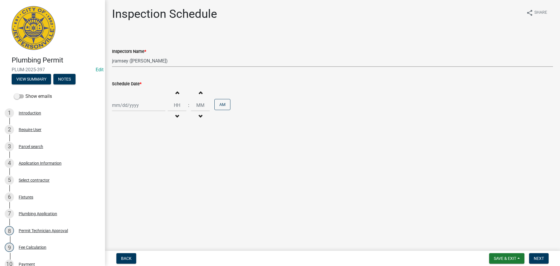
select select "2025"
click at [144, 155] on div "16" at bounding box center [145, 154] width 9 height 9
type input "[DATE]"
click at [542, 256] on span "Next" at bounding box center [539, 258] width 10 height 5
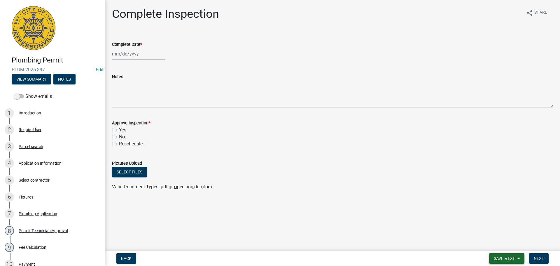
click at [501, 259] on span "Save & Exit" at bounding box center [505, 258] width 22 height 5
click at [493, 244] on button "Save & Exit" at bounding box center [501, 243] width 47 height 14
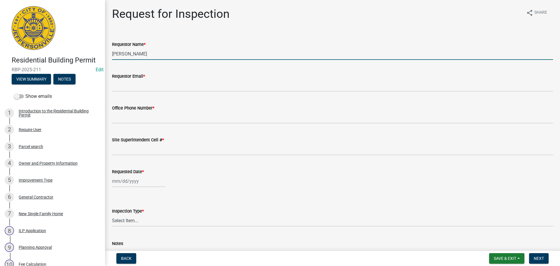
drag, startPoint x: 137, startPoint y: 54, endPoint x: 62, endPoint y: 33, distance: 78.8
click at [82, 45] on div "Residential Building Permit RBP-2025-211 Edit View Summary Notes Show emails 1 …" at bounding box center [280, 133] width 560 height 266
type input "[PERSON_NAME]"
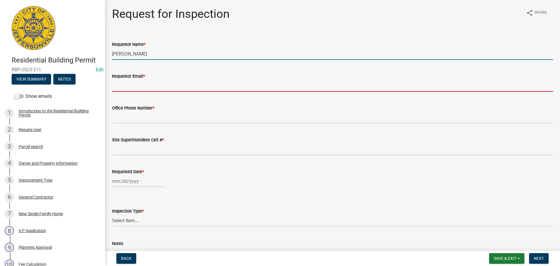
click at [118, 84] on input "Requestor Email *" at bounding box center [332, 86] width 441 height 12
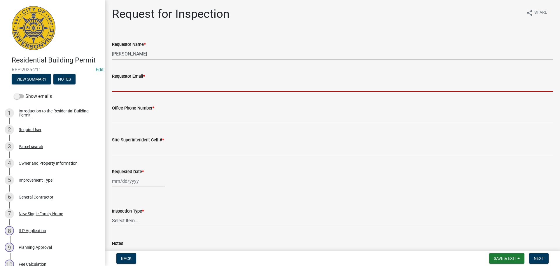
type input "mbottorff@cityofjeff.net"
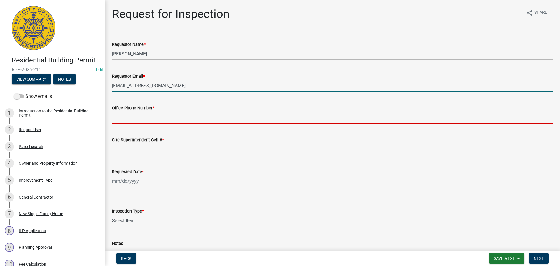
click at [140, 116] on input "Office Phone Number *" at bounding box center [332, 117] width 441 height 12
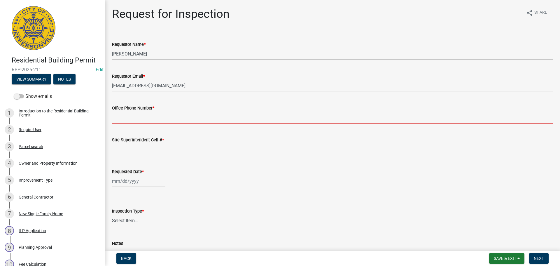
type input "[PHONE_NUMBER]"
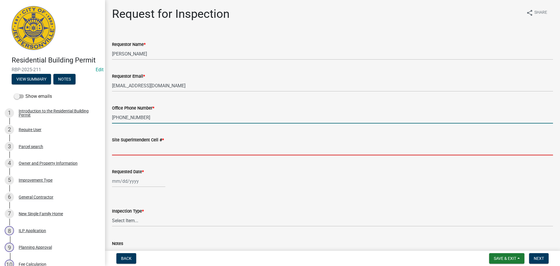
click at [129, 146] on input "Site Superintendent Cell # *" at bounding box center [332, 149] width 441 height 12
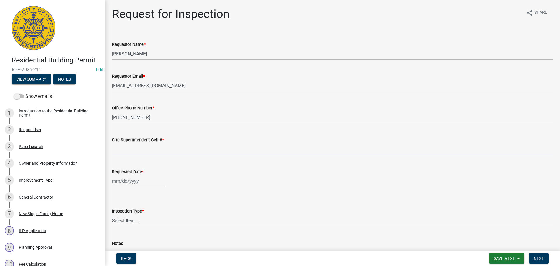
type input "SAME"
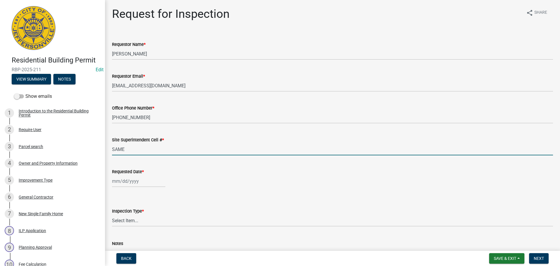
click at [124, 183] on div at bounding box center [138, 181] width 53 height 12
select select "10"
select select "2025"
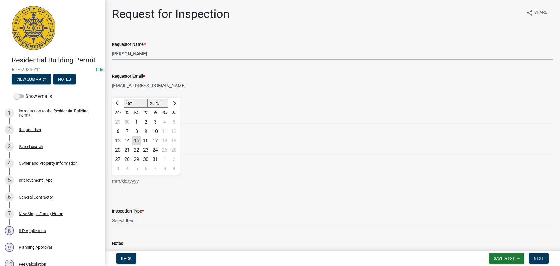
click at [149, 141] on div "16" at bounding box center [145, 140] width 9 height 9
type input "[DATE]"
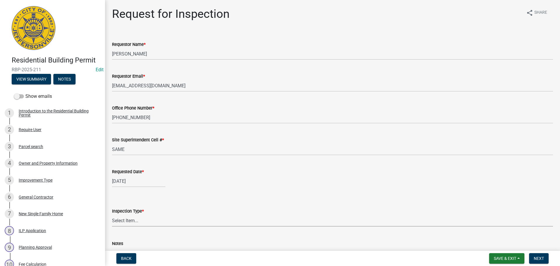
click at [132, 222] on select "Select Item... Footer Foundation Framing Final" at bounding box center [332, 220] width 441 height 12
click at [112, 214] on select "Select Item... Footer Foundation Framing Final" at bounding box center [332, 220] width 441 height 12
select select "cf00f61e-4b77-4892-83dd-df63e4708b2f"
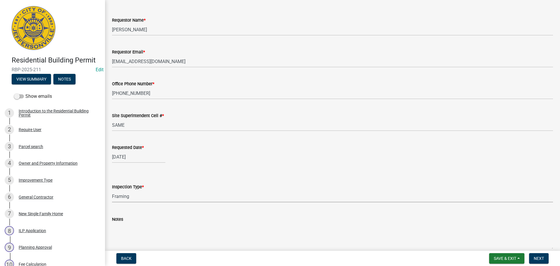
scroll to position [53, 0]
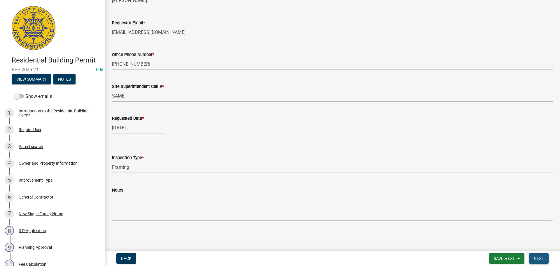
click at [541, 254] on button "Next" at bounding box center [539, 258] width 20 height 11
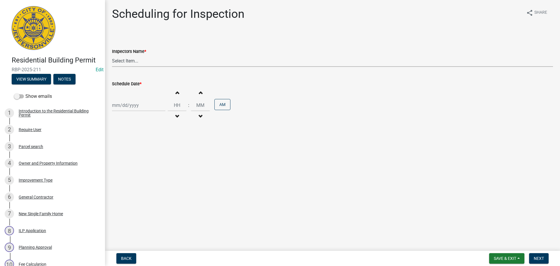
click at [120, 60] on select "Select Item... jramsey (Jeremy Ramsey) MaryFrey (Mary Frey) mkruer (Mike Kruer)…" at bounding box center [332, 61] width 441 height 12
select select "fdb3bcc6-ce93-4663-8a18-5c08884dd177"
click at [112, 55] on select "Select Item... jramsey (Jeremy Ramsey) MaryFrey (Mary Frey) mkruer (Mike Kruer)…" at bounding box center [332, 61] width 441 height 12
click at [115, 105] on div at bounding box center [138, 105] width 53 height 12
select select "10"
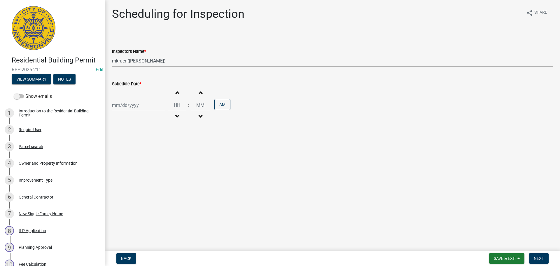
select select "2025"
click at [149, 156] on div "16" at bounding box center [145, 154] width 9 height 9
type input "[DATE]"
click at [537, 256] on span "Next" at bounding box center [539, 258] width 10 height 5
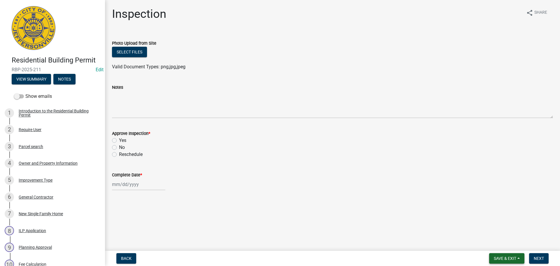
drag, startPoint x: 506, startPoint y: 260, endPoint x: 504, endPoint y: 256, distance: 4.1
click at [506, 259] on span "Save & Exit" at bounding box center [505, 258] width 22 height 5
click at [501, 249] on button "Save & Exit" at bounding box center [501, 243] width 47 height 14
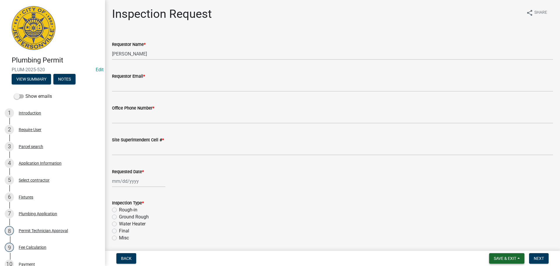
click at [495, 255] on button "Save & Exit" at bounding box center [506, 258] width 35 height 11
click at [495, 243] on button "Save & Exit" at bounding box center [501, 243] width 47 height 14
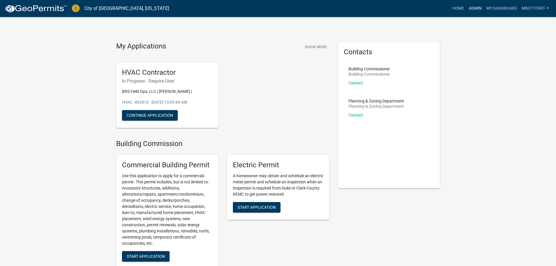
click at [472, 5] on link "Admin" at bounding box center [475, 8] width 18 height 11
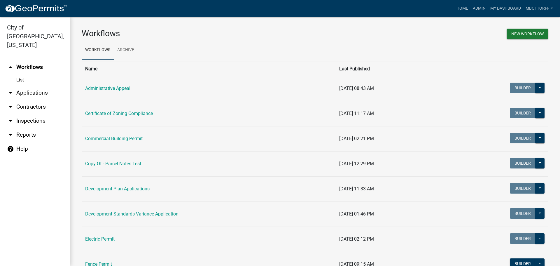
click at [28, 114] on link "arrow_drop_down Inspections" at bounding box center [35, 121] width 70 height 14
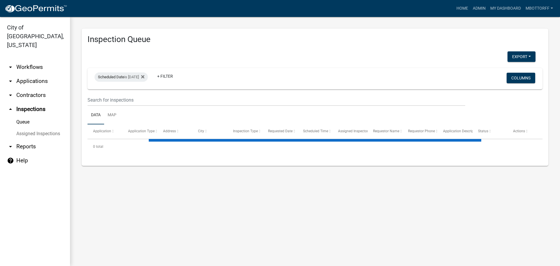
select select "3: 100"
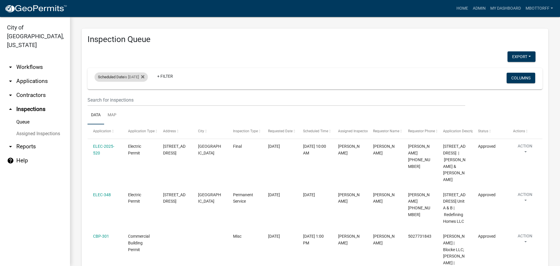
click at [145, 77] on div "Scheduled Date is [DATE] Remove this filter" at bounding box center [121, 76] width 53 height 9
click at [144, 97] on input "[DATE]" at bounding box center [126, 99] width 41 height 12
type input "[DATE]"
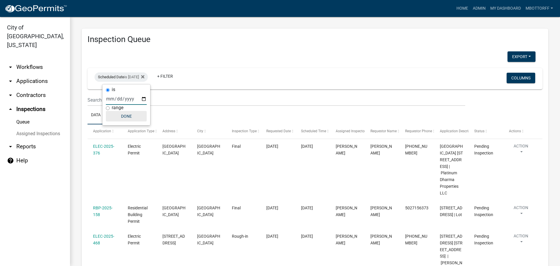
click at [125, 117] on button "Done" at bounding box center [126, 116] width 41 height 11
click at [518, 57] on button "Export" at bounding box center [522, 56] width 28 height 11
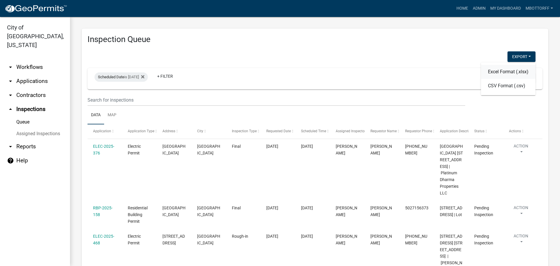
click at [494, 70] on button "Excel Format (.xlsx)" at bounding box center [508, 72] width 55 height 14
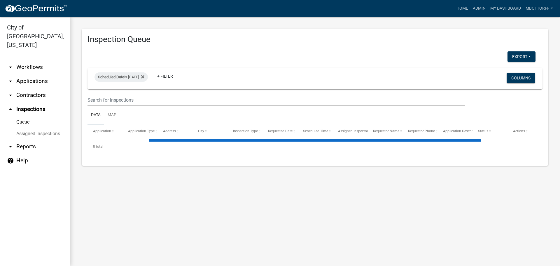
select select "3: 100"
